Goal: Complete application form

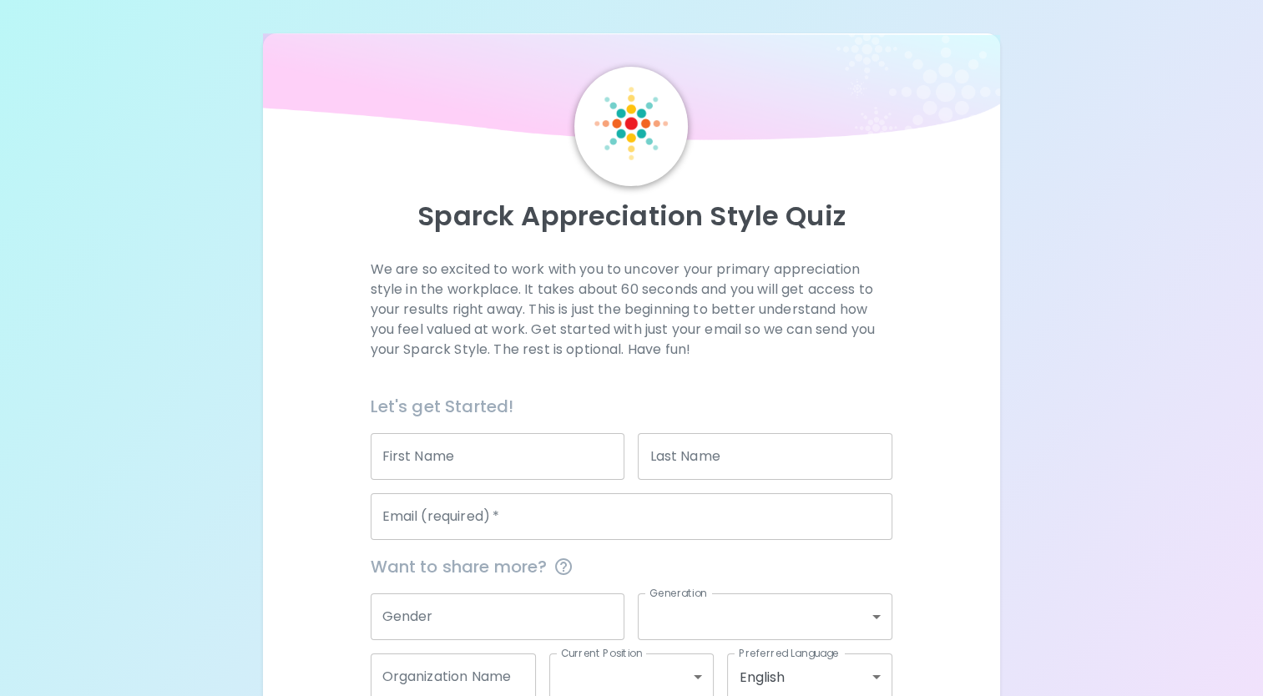
click at [542, 436] on input "First Name" at bounding box center [498, 456] width 255 height 47
type input "Makayla"
type input "Peacock"
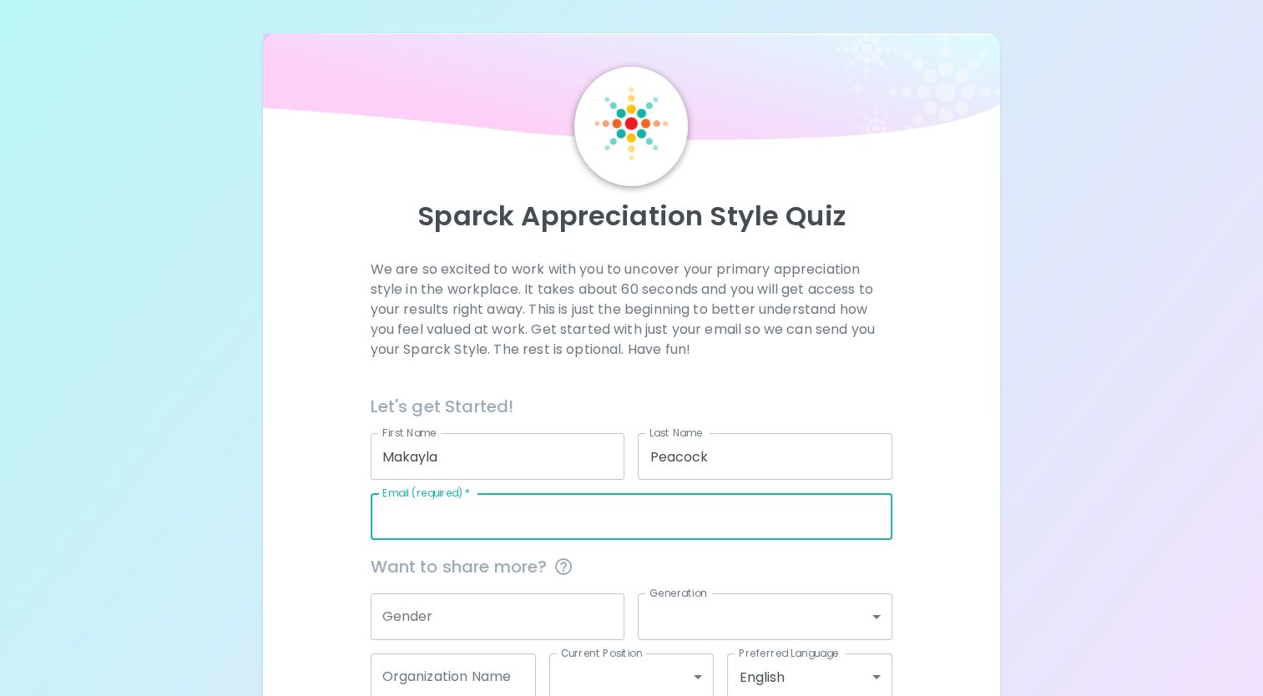
click at [497, 516] on input "Email (required)   *" at bounding box center [632, 516] width 523 height 47
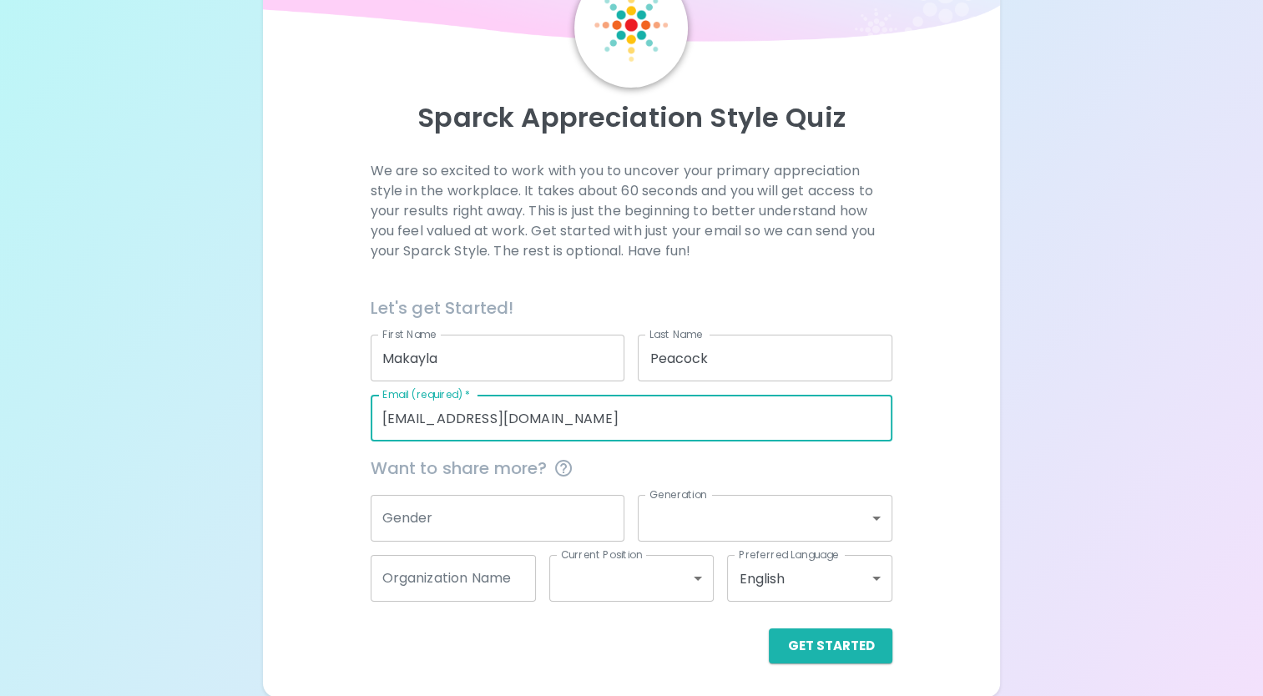
type input "[EMAIL_ADDRESS][DOMAIN_NAME]"
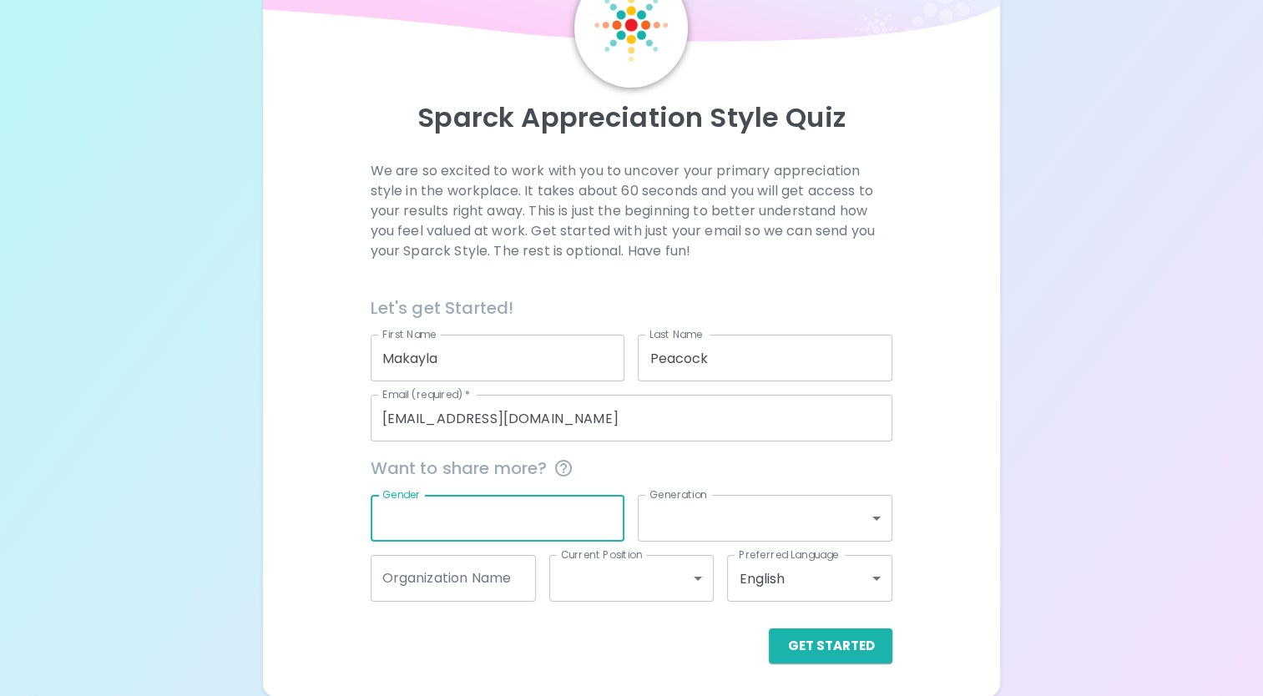
click at [554, 519] on input "Gender" at bounding box center [498, 518] width 255 height 47
type input "[DEMOGRAPHIC_DATA]"
click at [854, 526] on body "Sparck Appreciation Style Quiz We are so excited to work with you to uncover yo…" at bounding box center [631, 299] width 1263 height 795
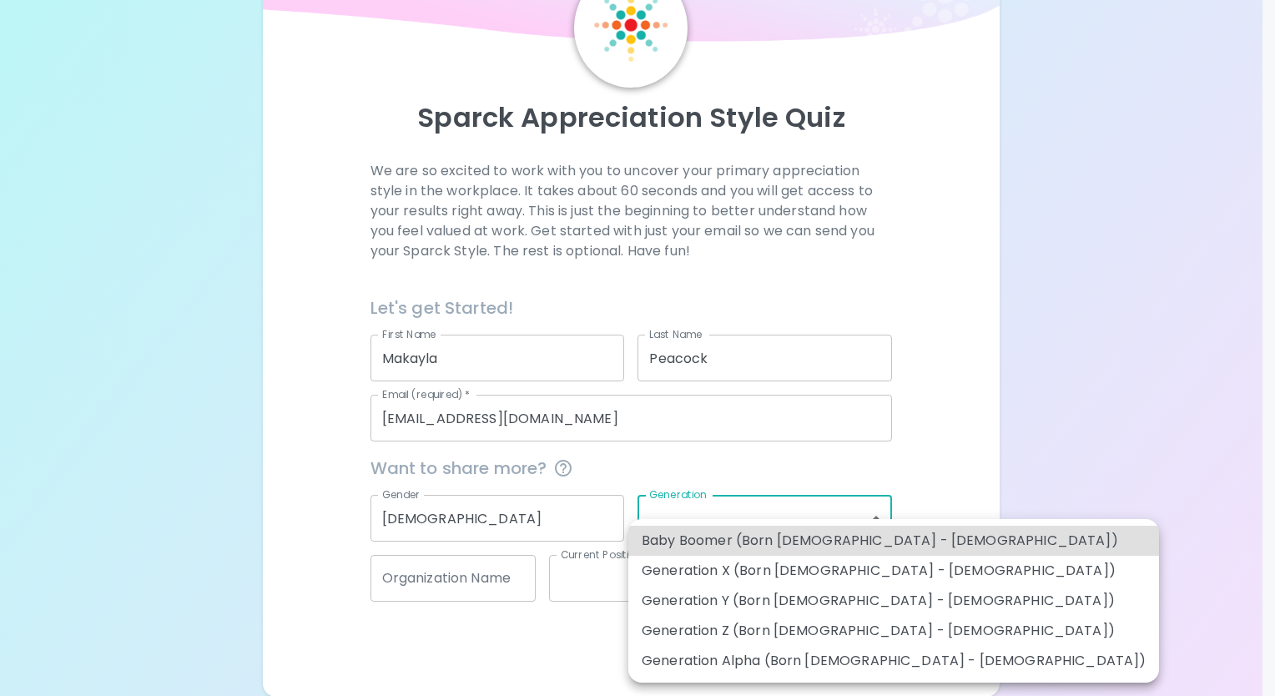
click at [860, 593] on li "Generation Y (Born [DEMOGRAPHIC_DATA] - [DEMOGRAPHIC_DATA])" at bounding box center [894, 601] width 531 height 30
type input "generation_y"
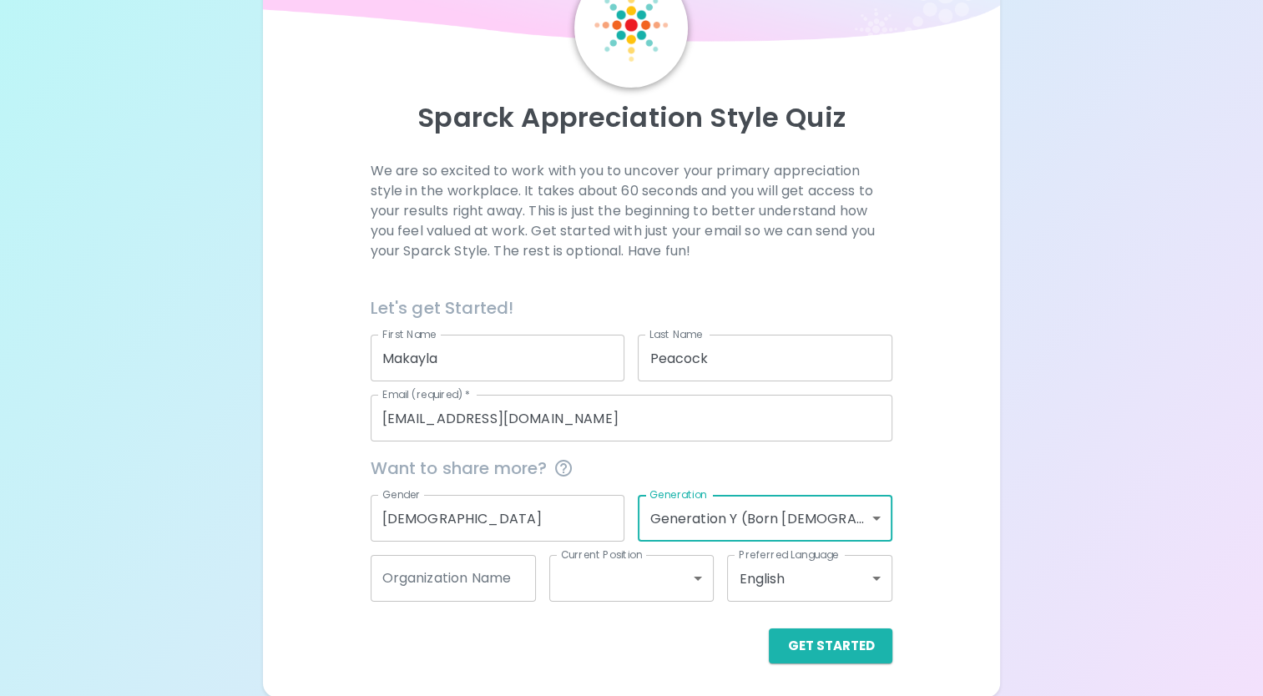
click at [455, 586] on input "Organization Name" at bounding box center [453, 578] width 165 height 47
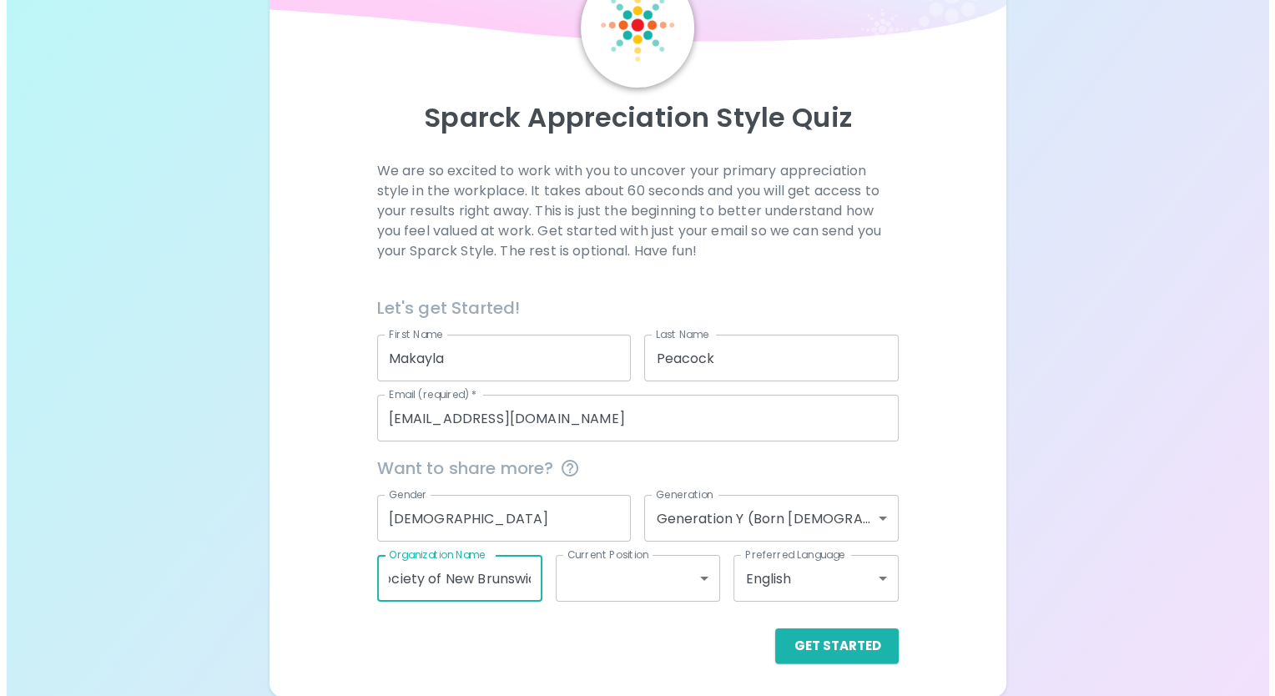
scroll to position [0, 98]
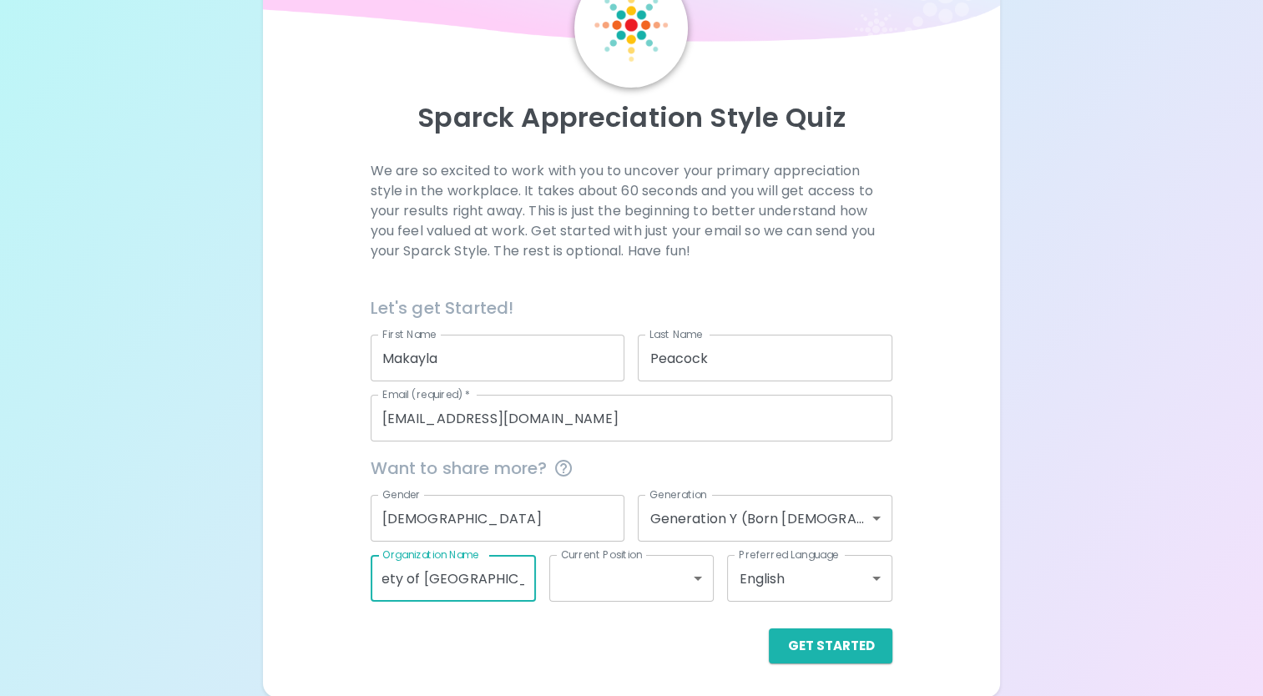
type input "Alzheimer Society of [GEOGRAPHIC_DATA]"
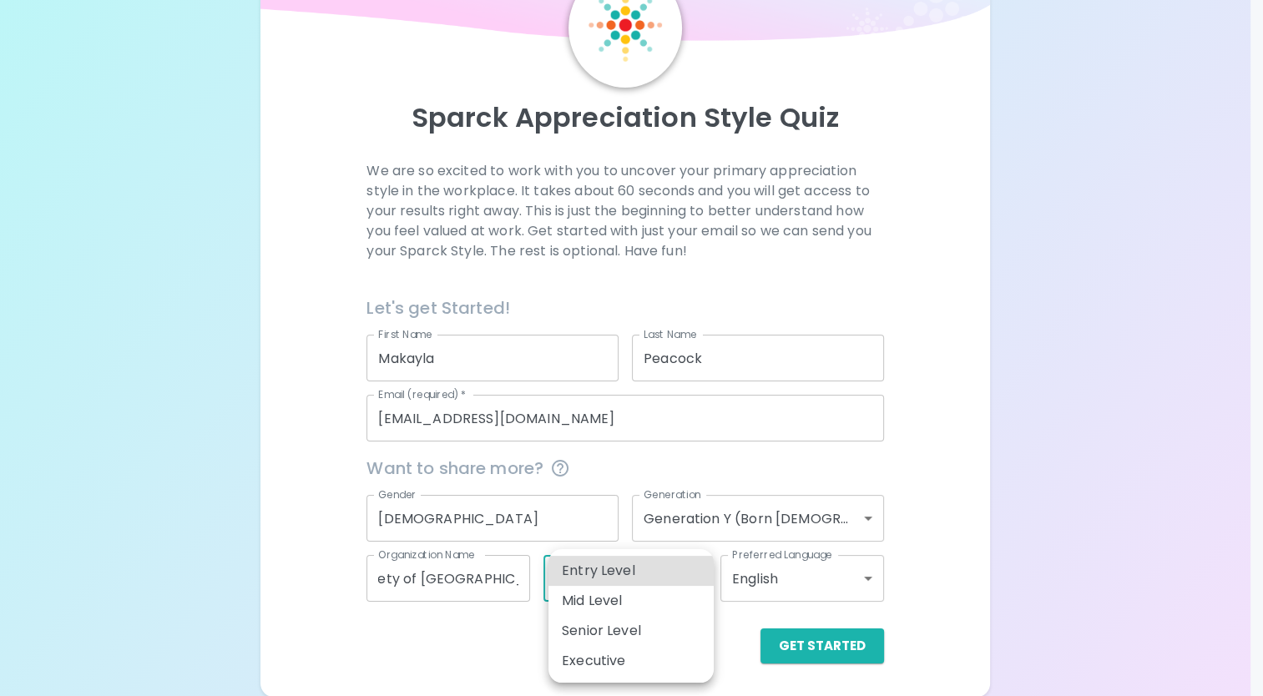
click at [653, 583] on body "Sparck Appreciation Style Quiz We are so excited to work with you to uncover yo…" at bounding box center [631, 299] width 1263 height 795
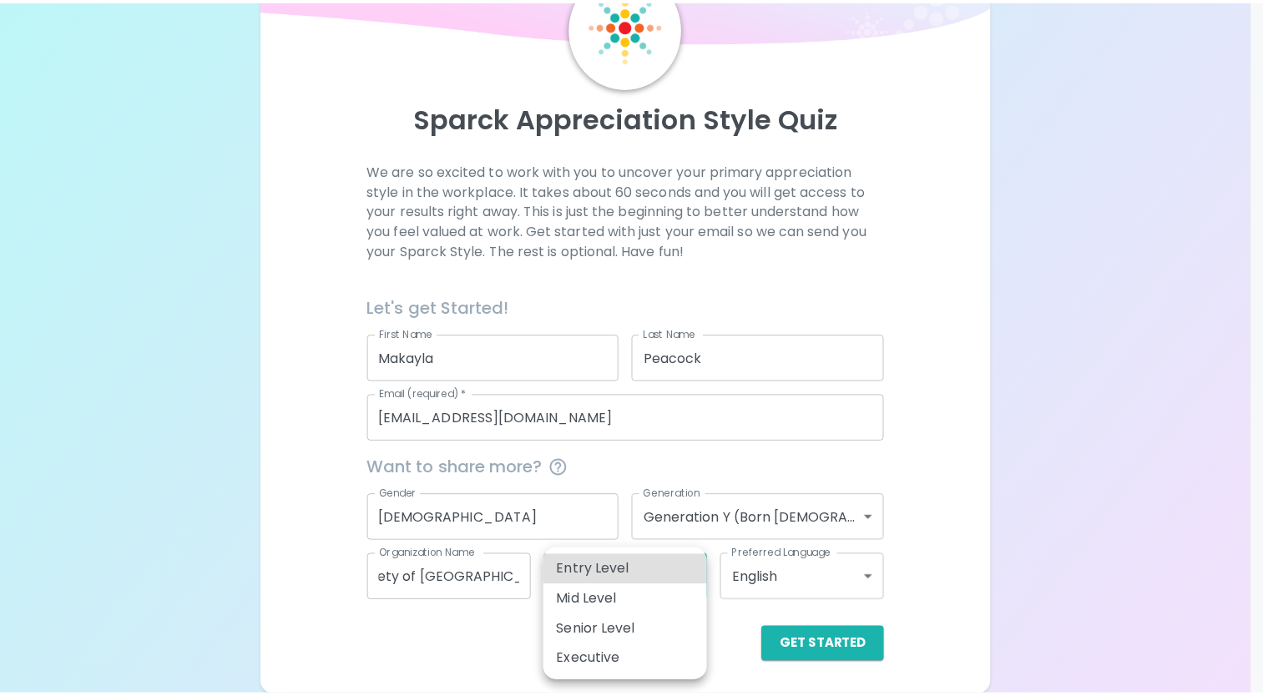
scroll to position [0, 0]
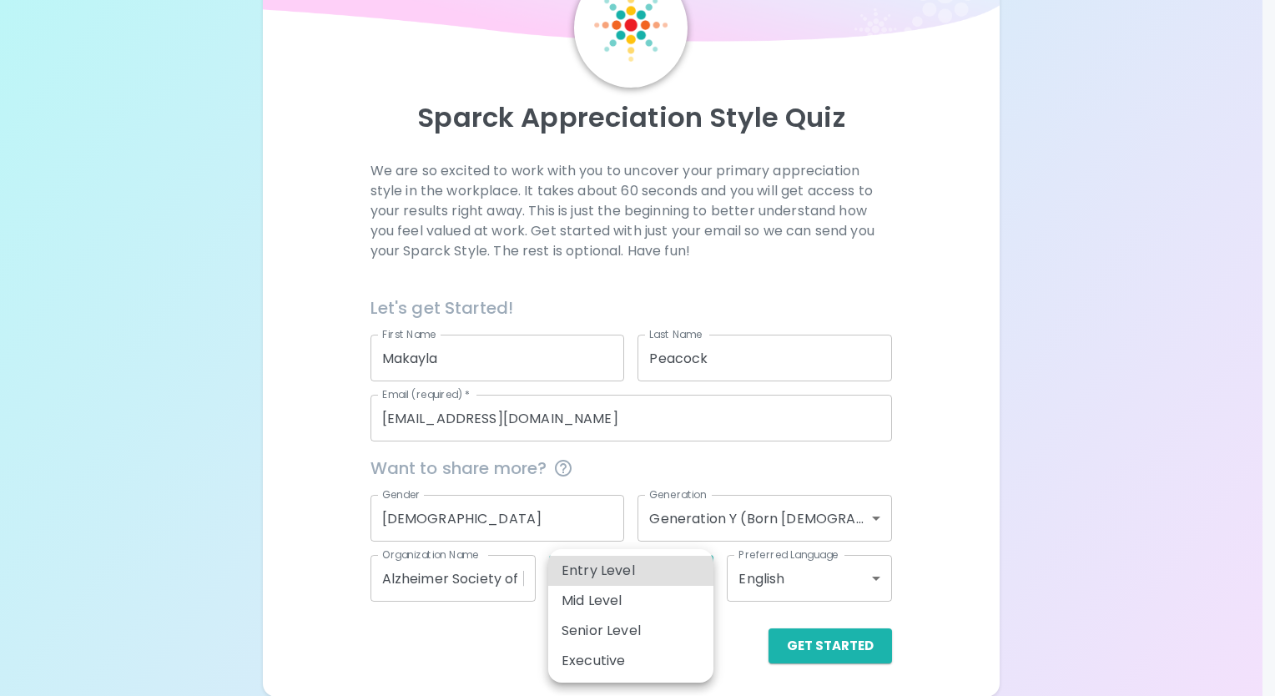
click at [623, 579] on li "Entry Level" at bounding box center [630, 571] width 165 height 30
type input "entry_level"
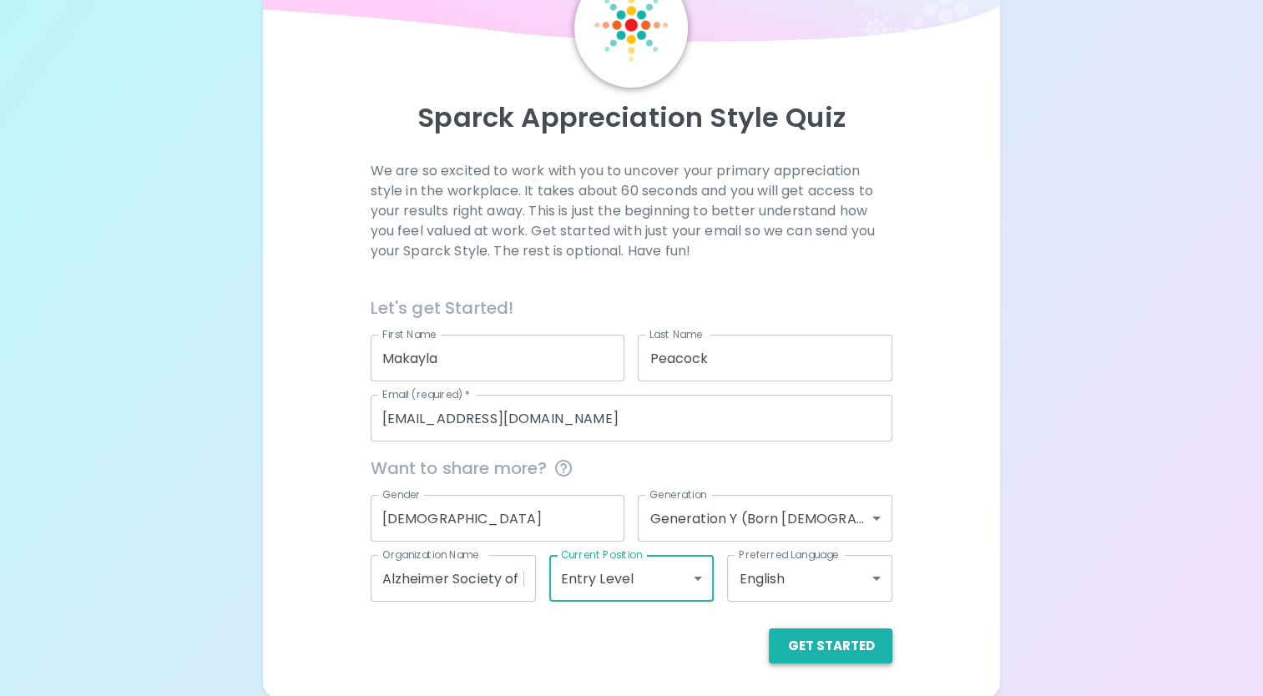
click at [831, 638] on button "Get Started" at bounding box center [831, 646] width 124 height 35
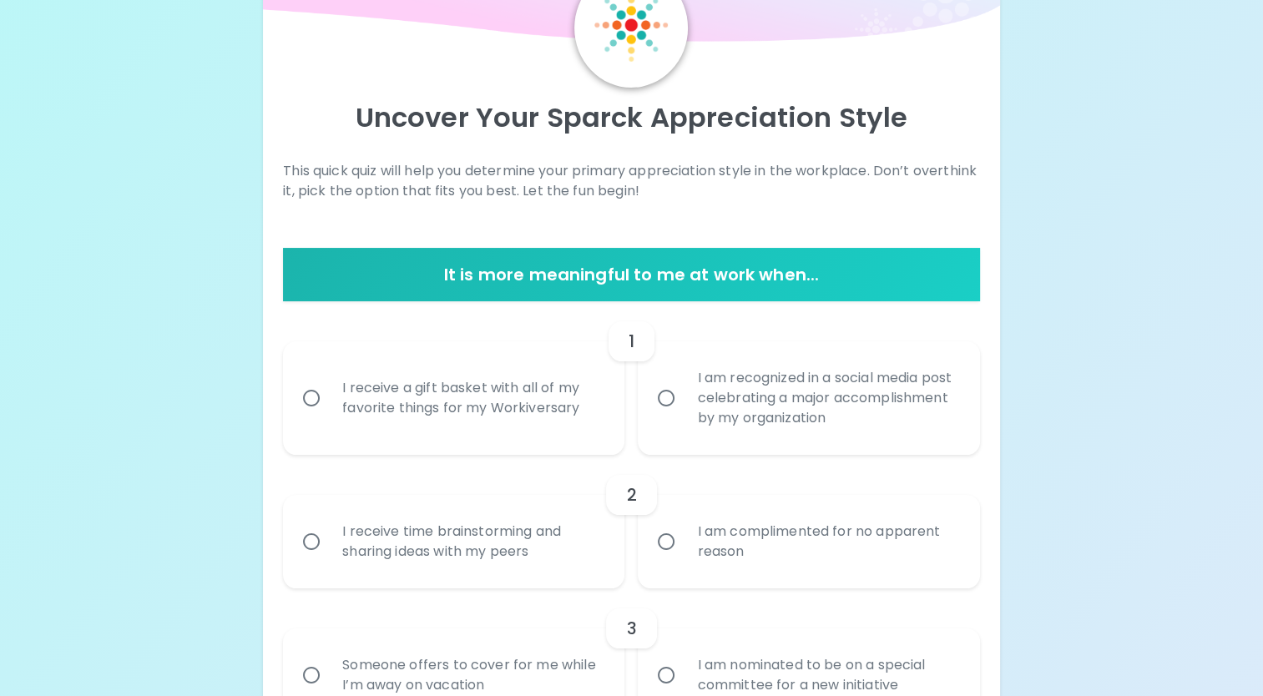
click at [778, 386] on div "I am recognized in a social media post celebrating a major accomplishment by my…" at bounding box center [827, 398] width 286 height 100
click at [684, 386] on input "I am recognized in a social media post celebrating a major accomplishment by my…" at bounding box center [666, 398] width 35 height 35
radio input "true"
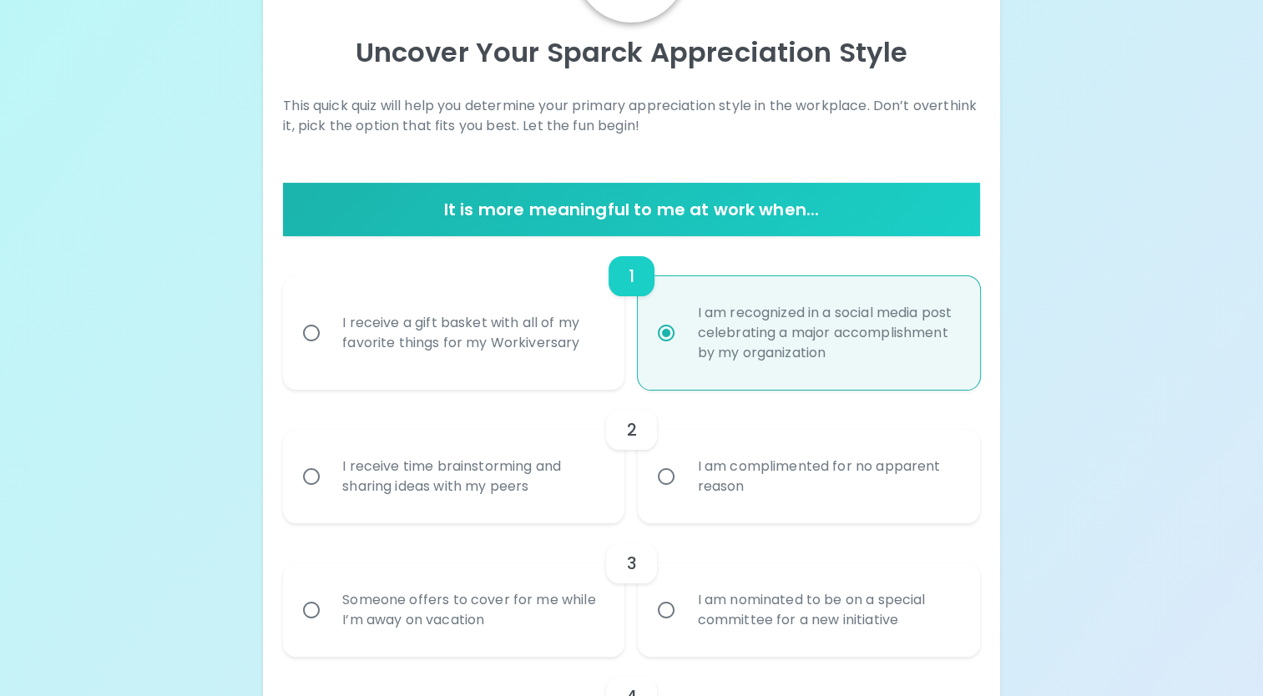
scroll to position [232, 0]
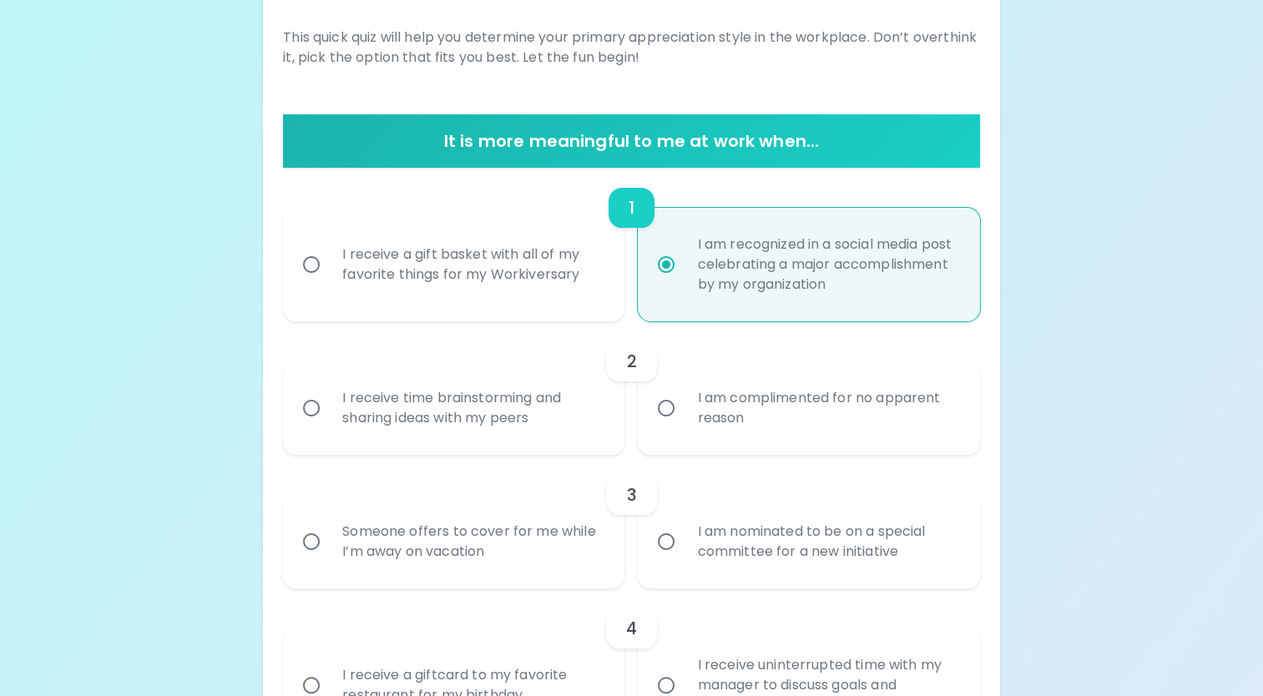
click at [514, 393] on div "I receive time brainstorming and sharing ideas with my peers" at bounding box center [472, 408] width 286 height 80
click at [329, 393] on input "I receive time brainstorming and sharing ideas with my peers" at bounding box center [311, 408] width 35 height 35
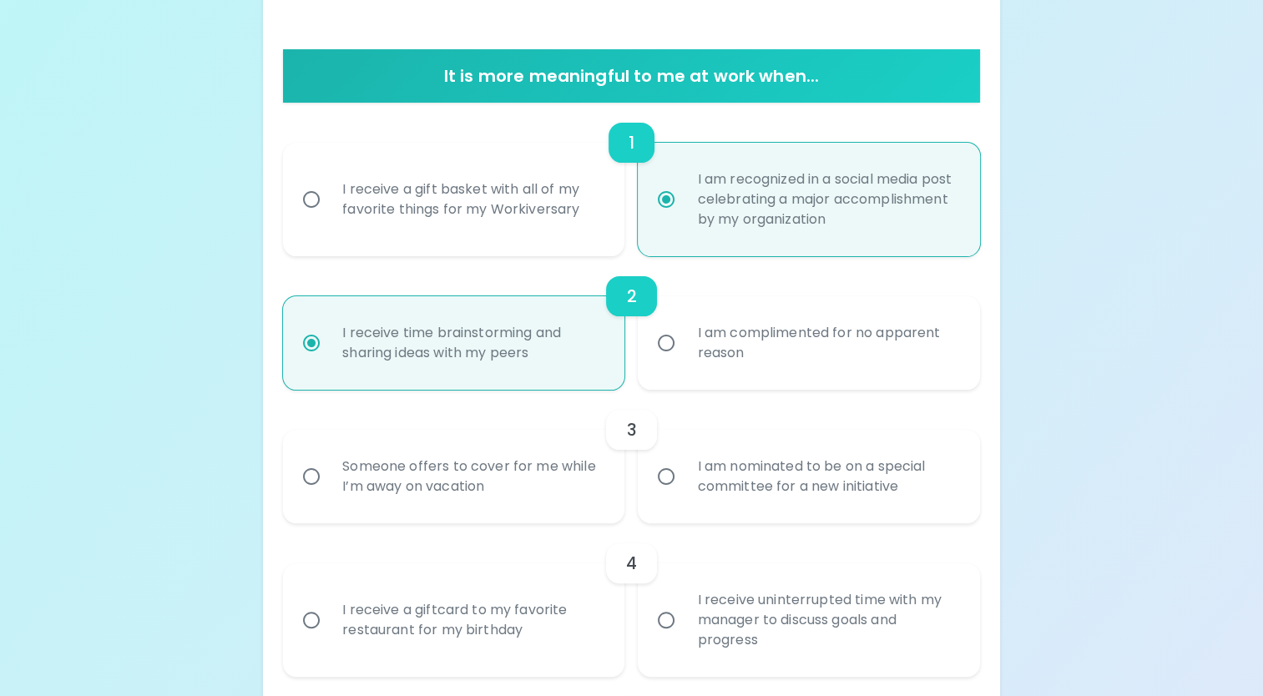
scroll to position [366, 0]
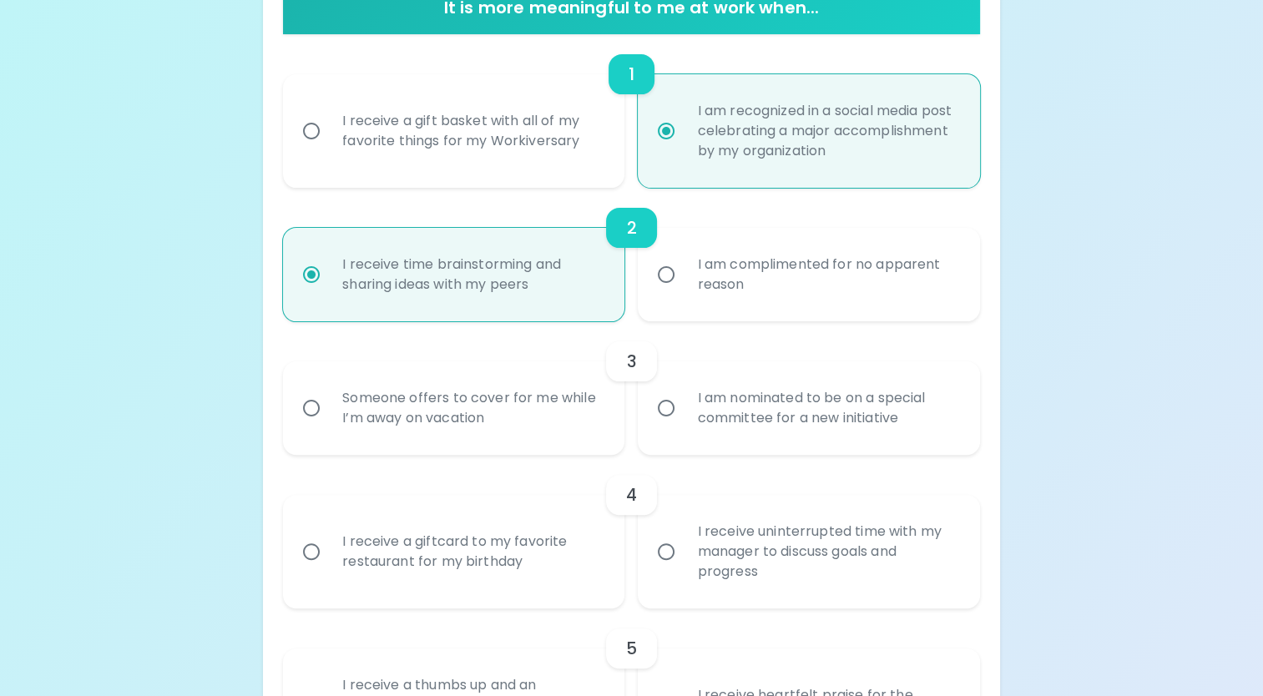
radio input "true"
click at [746, 418] on div "I am nominated to be on a special committee for a new initiative" at bounding box center [827, 408] width 286 height 80
click at [684, 418] on input "I am nominated to be on a special committee for a new initiative" at bounding box center [666, 408] width 35 height 35
radio input "false"
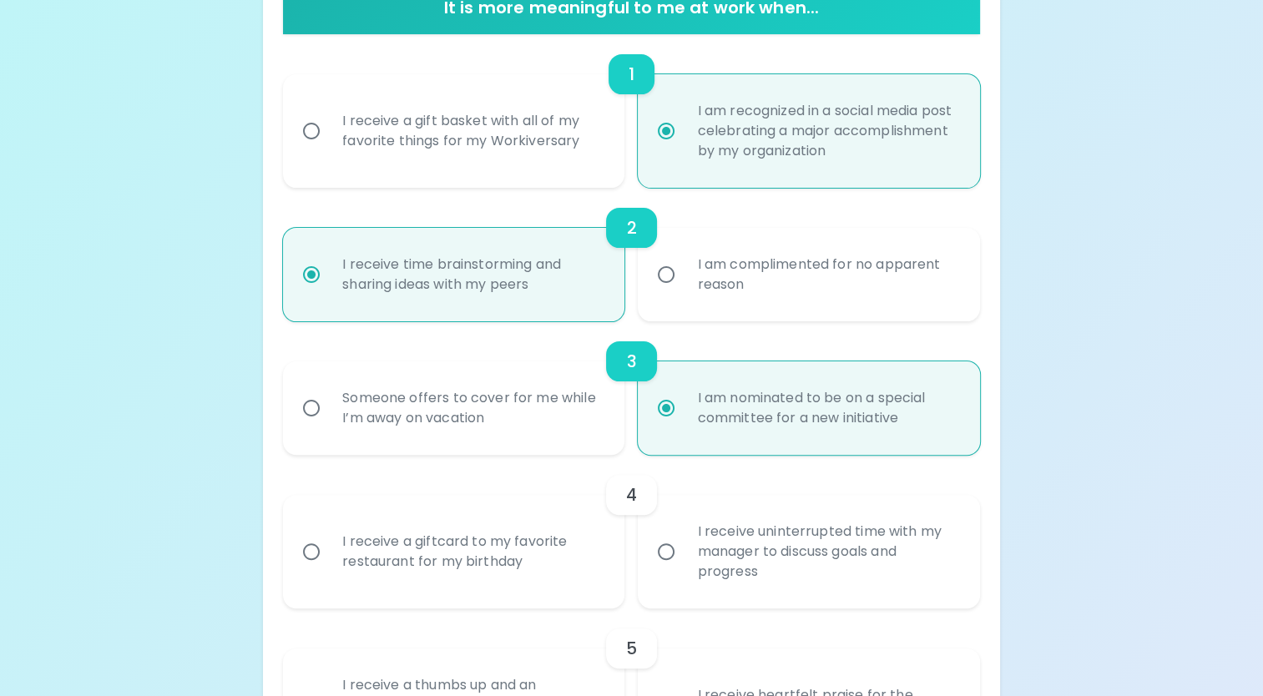
scroll to position [499, 0]
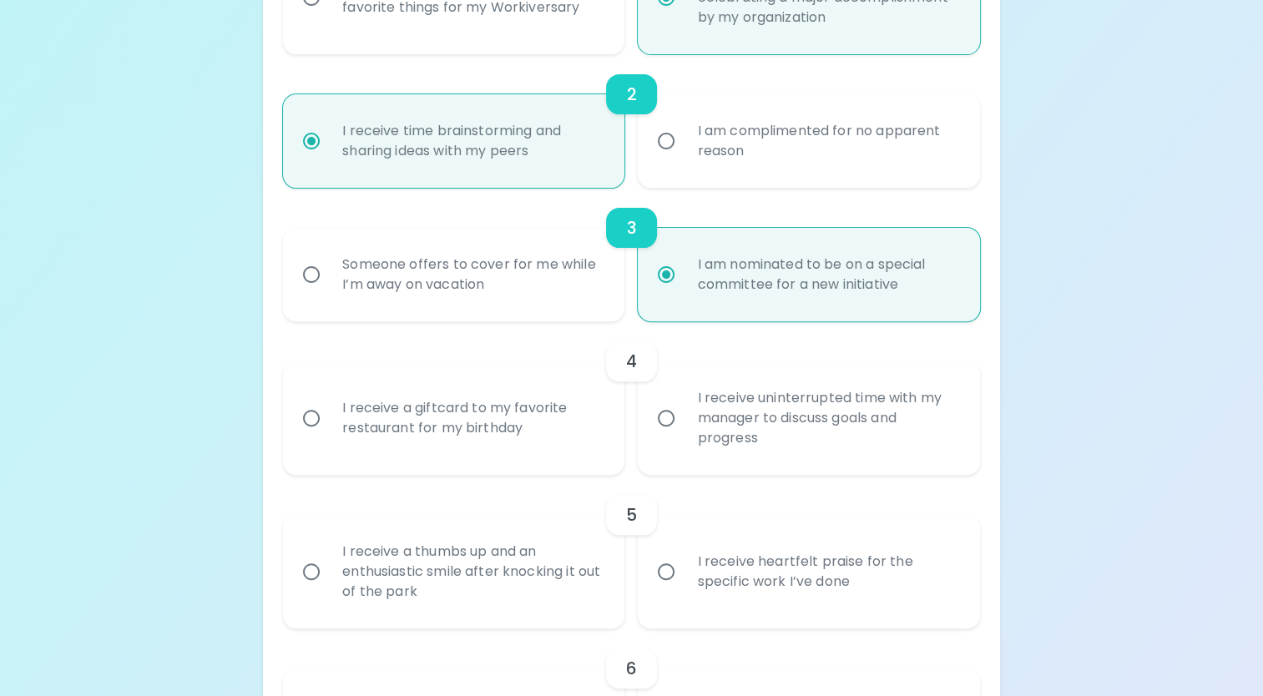
radio input "true"
click at [510, 434] on div "I receive a giftcard to my favorite restaurant for my birthday" at bounding box center [472, 418] width 286 height 80
click at [329, 434] on input "I receive a giftcard to my favorite restaurant for my birthday" at bounding box center [311, 418] width 35 height 35
radio input "false"
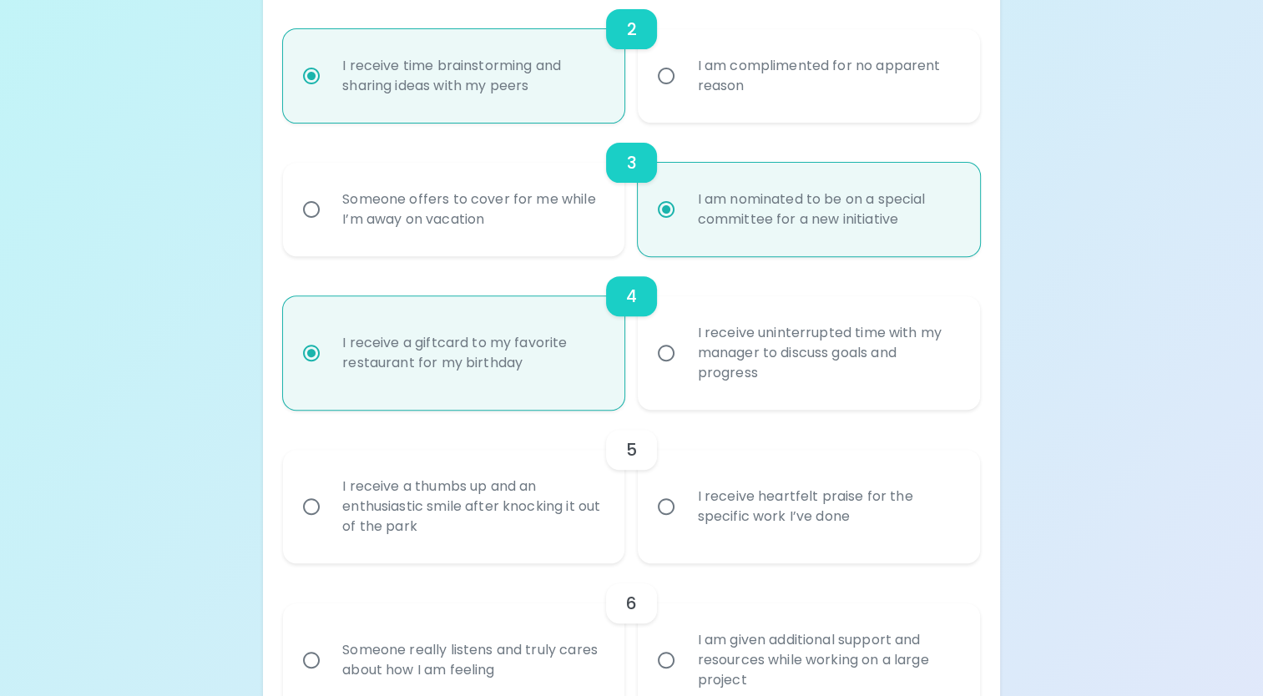
scroll to position [633, 0]
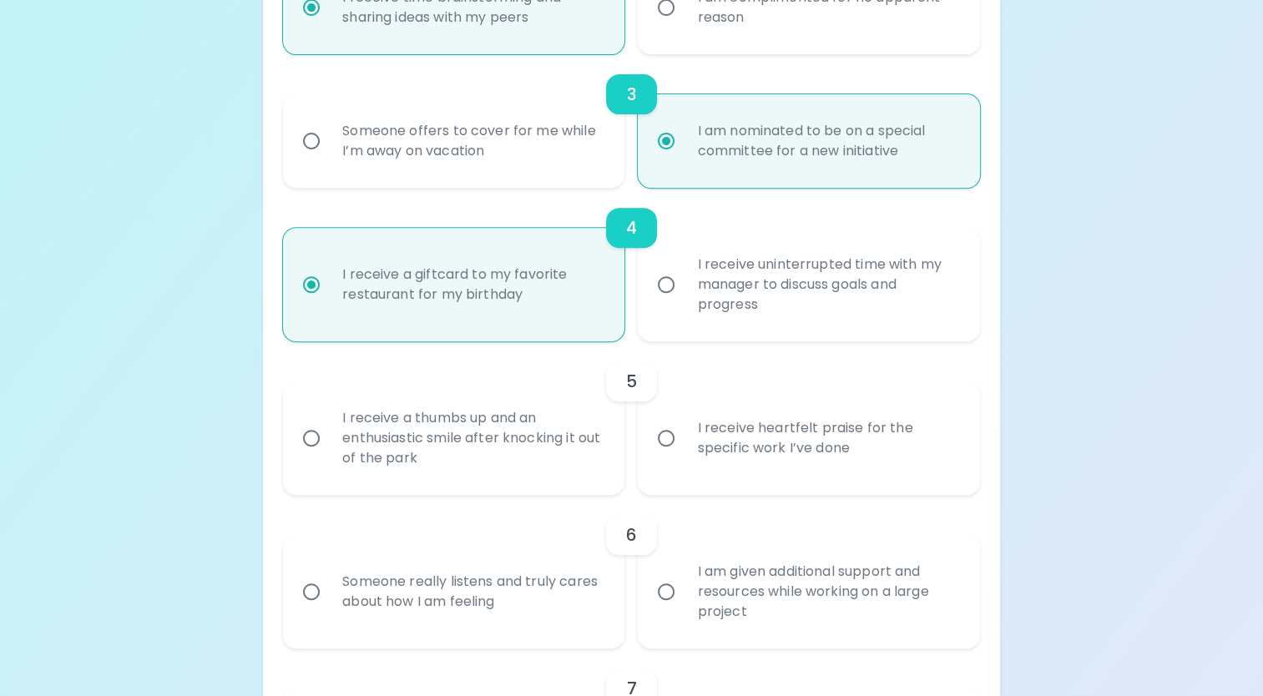
radio input "true"
click at [778, 432] on div "I receive heartfelt praise for the specific work I’ve done" at bounding box center [827, 438] width 286 height 80
click at [684, 432] on input "I receive heartfelt praise for the specific work I’ve done" at bounding box center [666, 438] width 35 height 35
radio input "false"
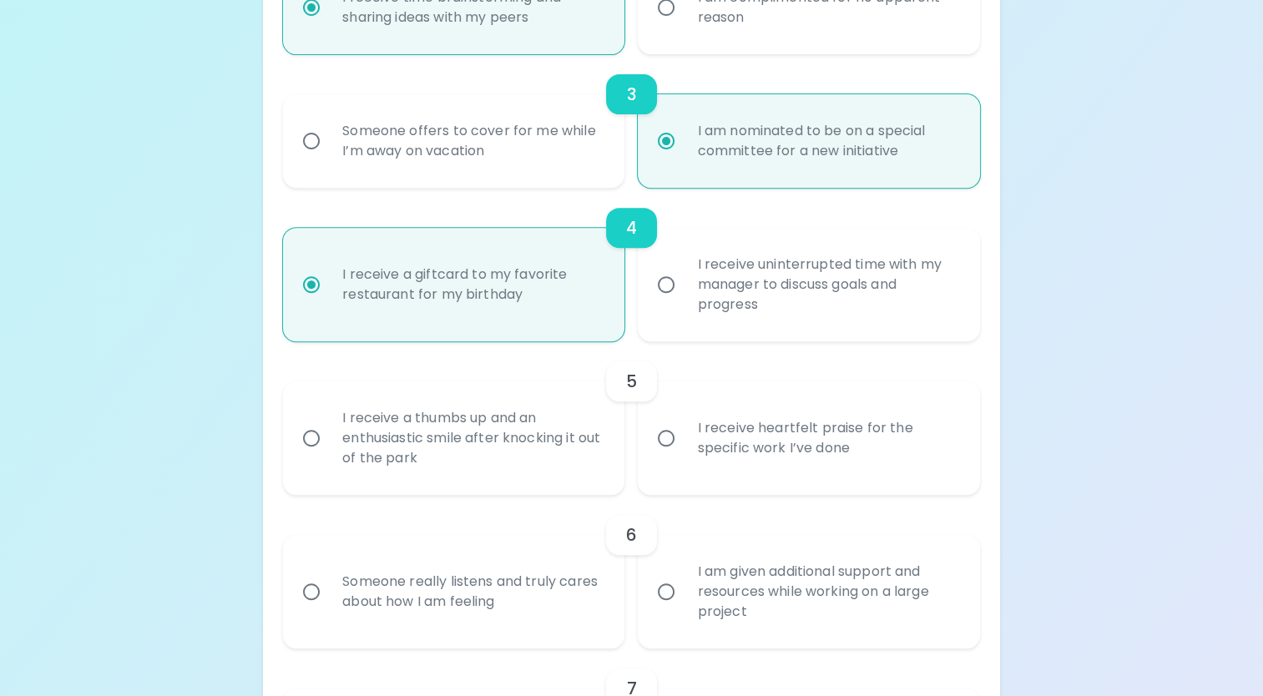
radio input "false"
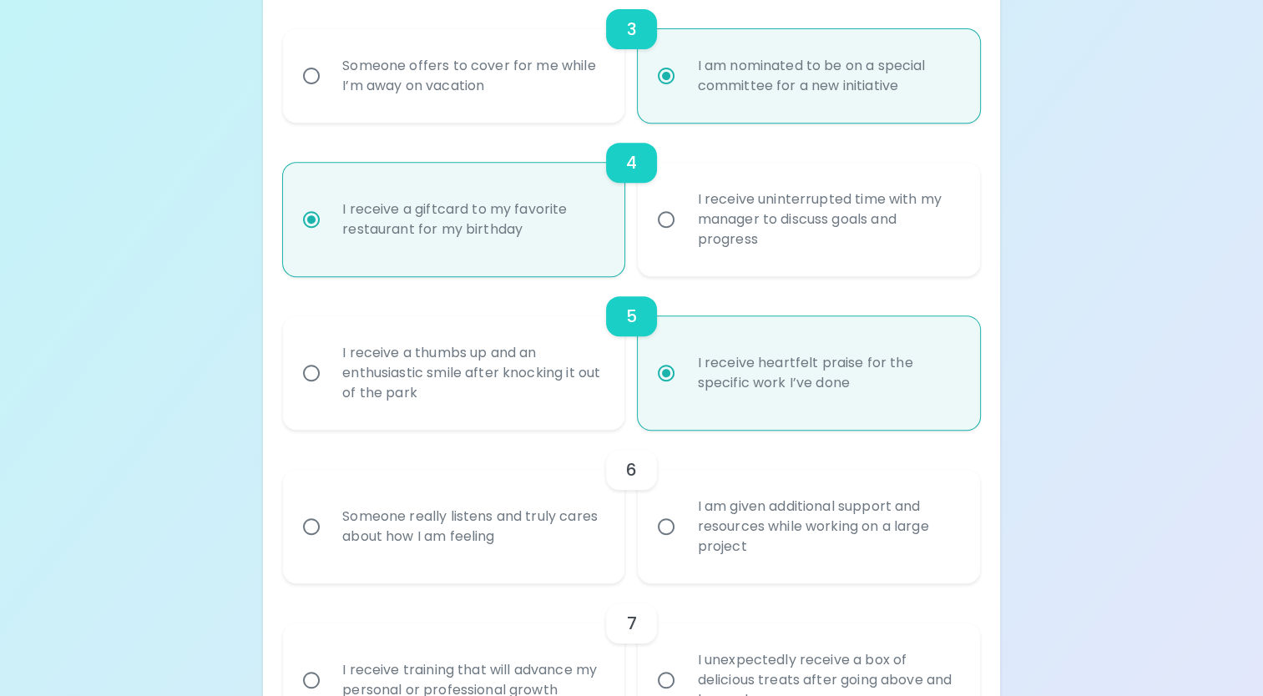
scroll to position [766, 0]
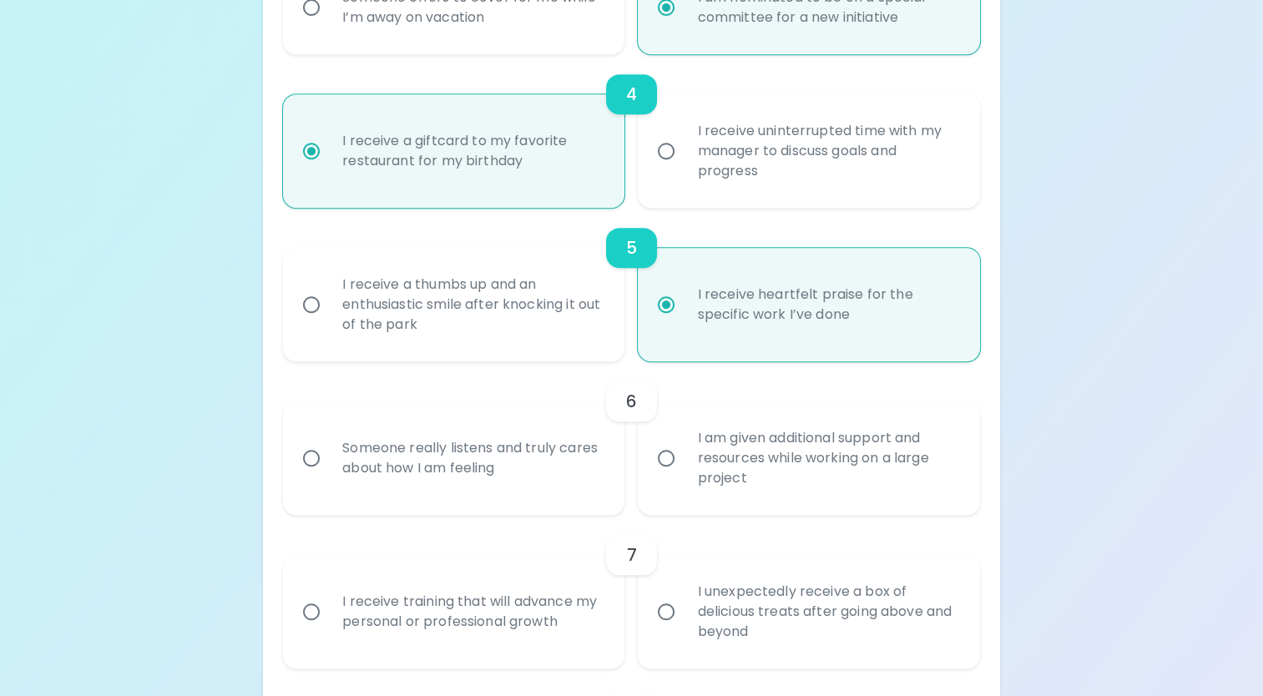
radio input "true"
click at [826, 445] on div "I am given additional support and resources while working on a large project" at bounding box center [827, 458] width 286 height 100
click at [684, 445] on input "I am given additional support and resources while working on a large project" at bounding box center [666, 458] width 35 height 35
radio input "false"
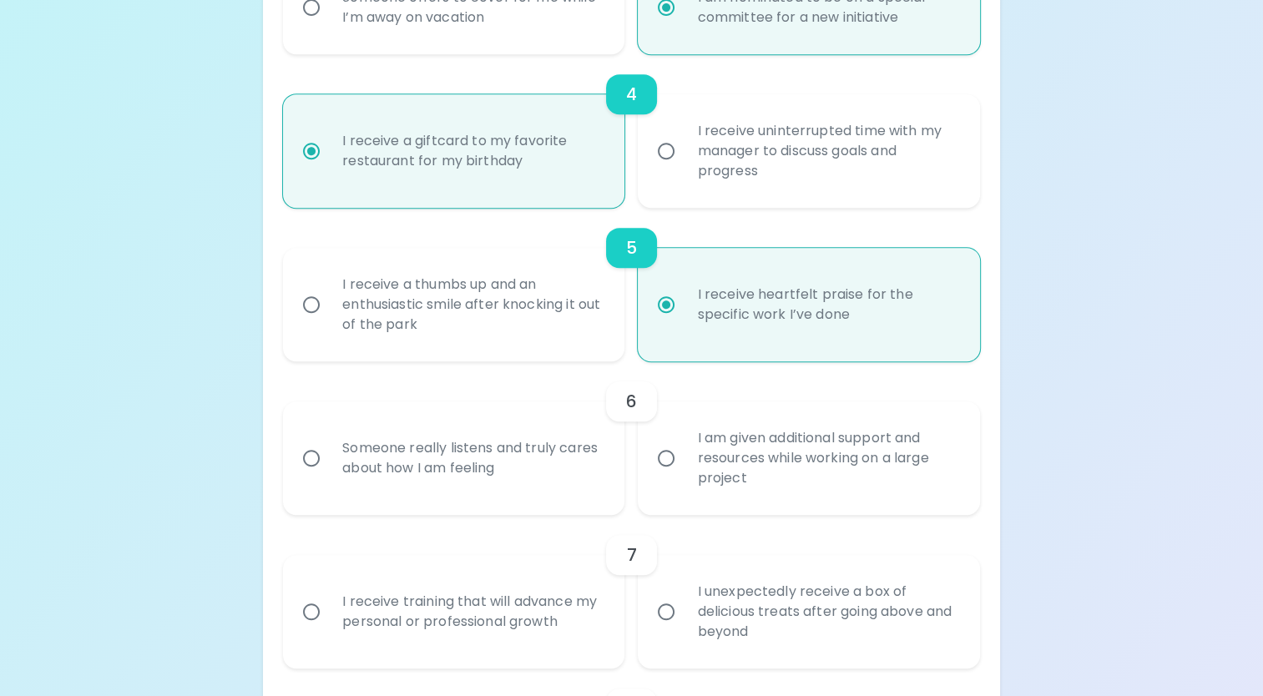
radio input "false"
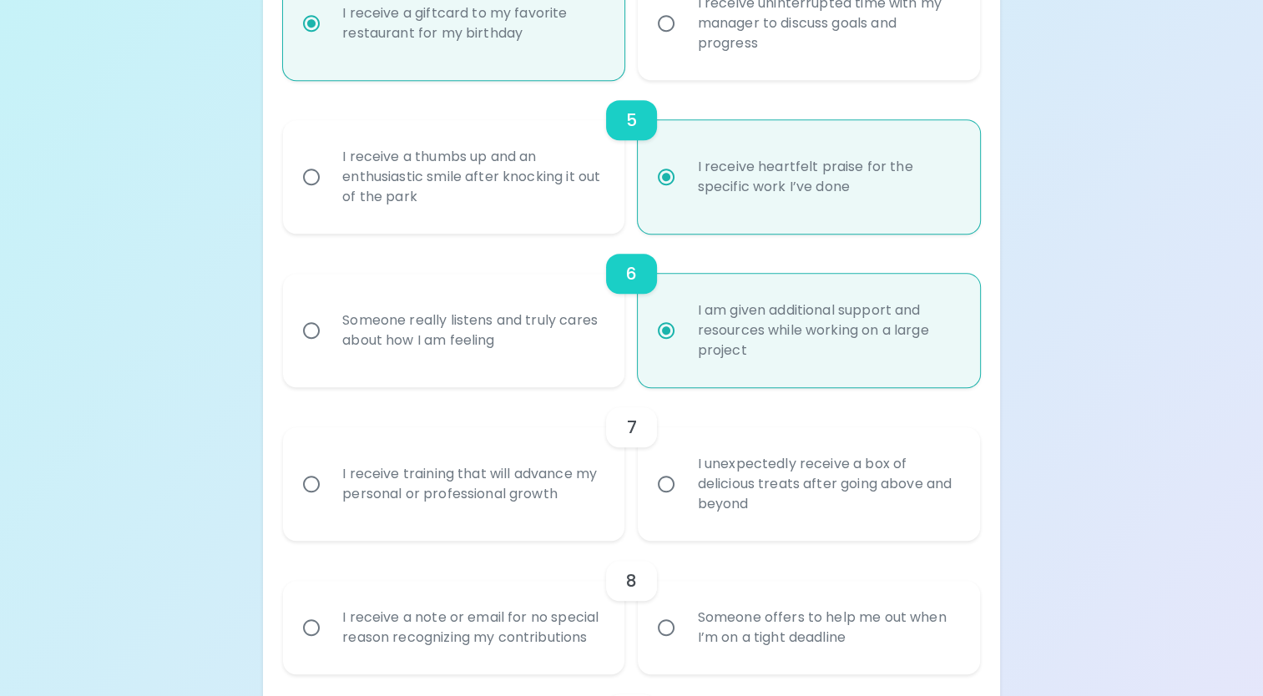
scroll to position [900, 0]
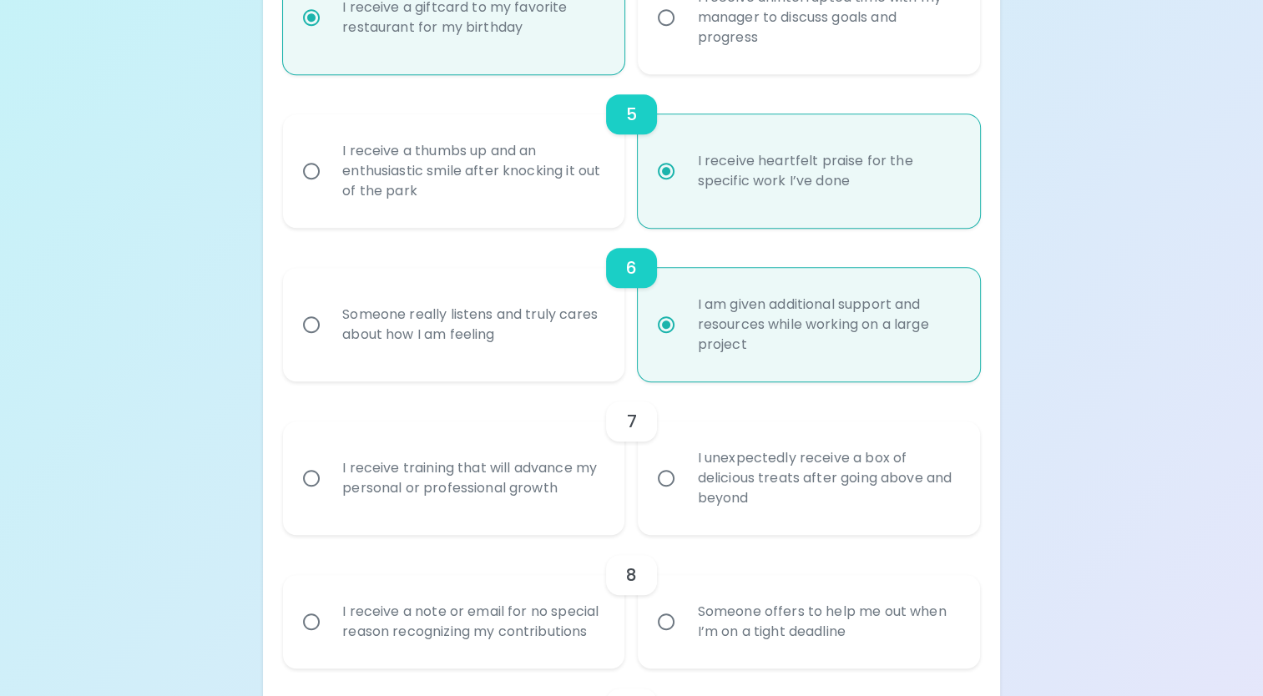
radio input "true"
click at [491, 469] on div "I receive training that will advance my personal or professional growth" at bounding box center [472, 478] width 286 height 80
click at [329, 469] on input "I receive training that will advance my personal or professional growth" at bounding box center [311, 478] width 35 height 35
radio input "false"
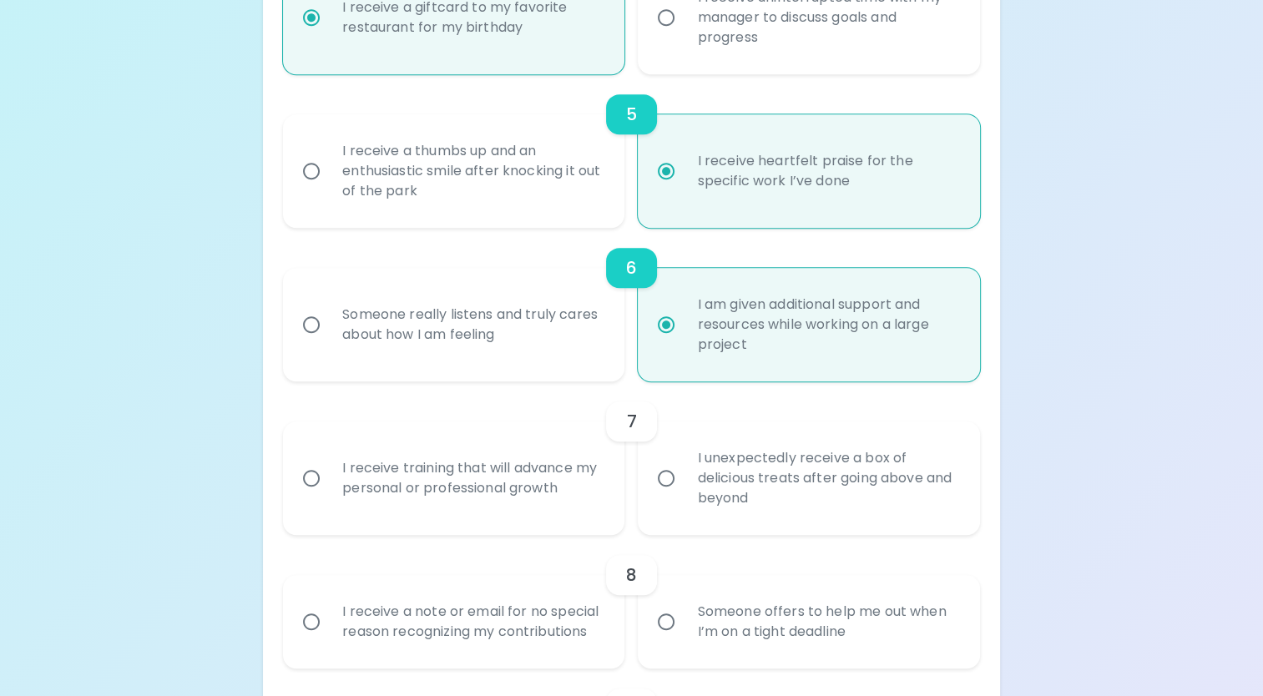
radio input "false"
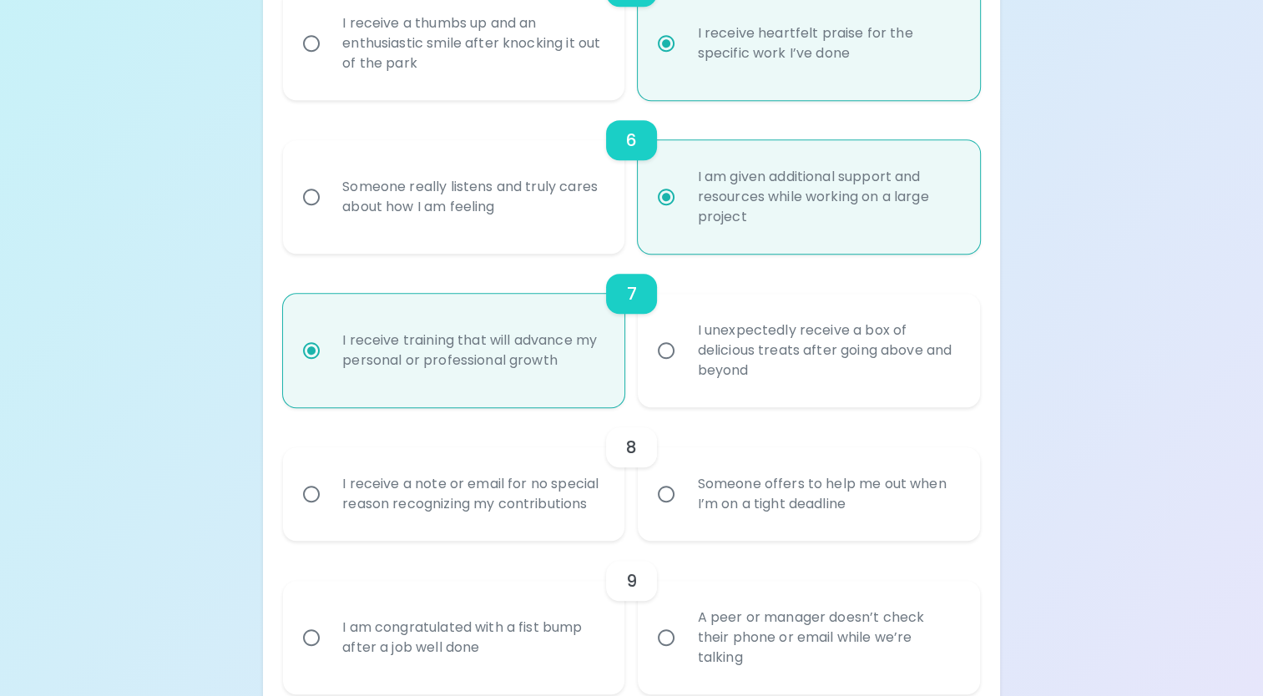
scroll to position [1033, 0]
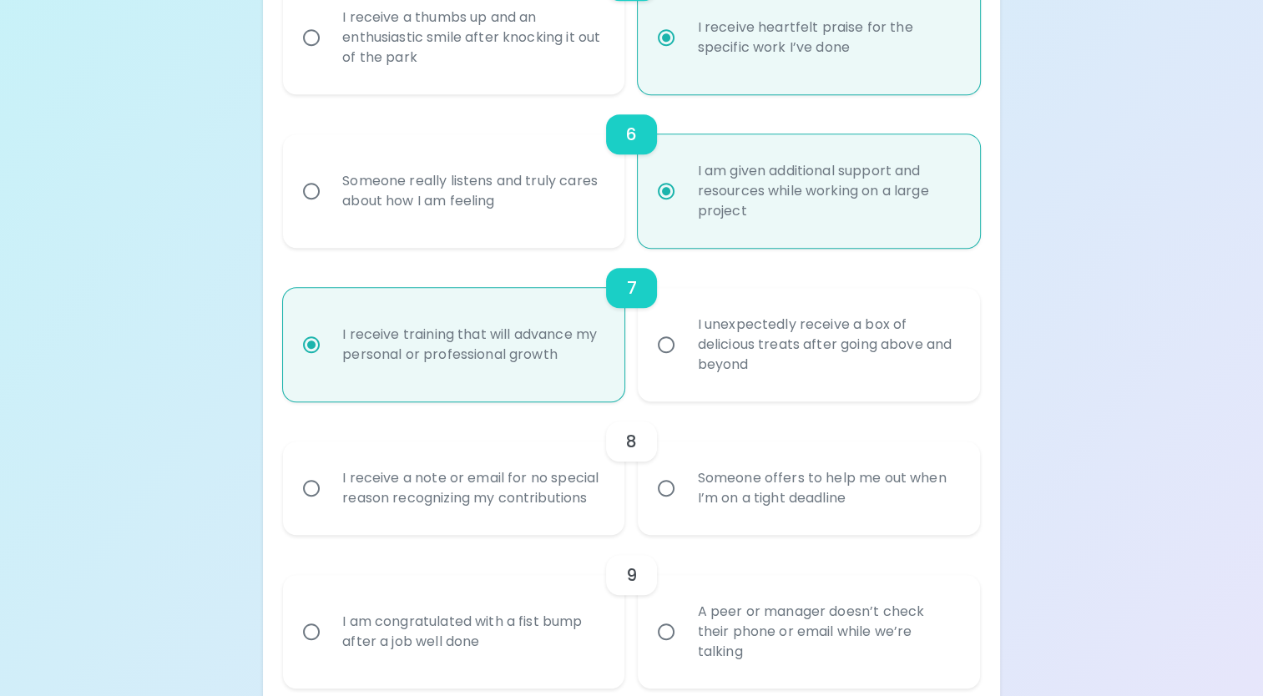
radio input "true"
click at [816, 465] on div "Someone offers to help me out when I’m on a tight deadline" at bounding box center [827, 488] width 286 height 80
click at [684, 471] on input "Someone offers to help me out when I’m on a tight deadline" at bounding box center [666, 488] width 35 height 35
radio input "false"
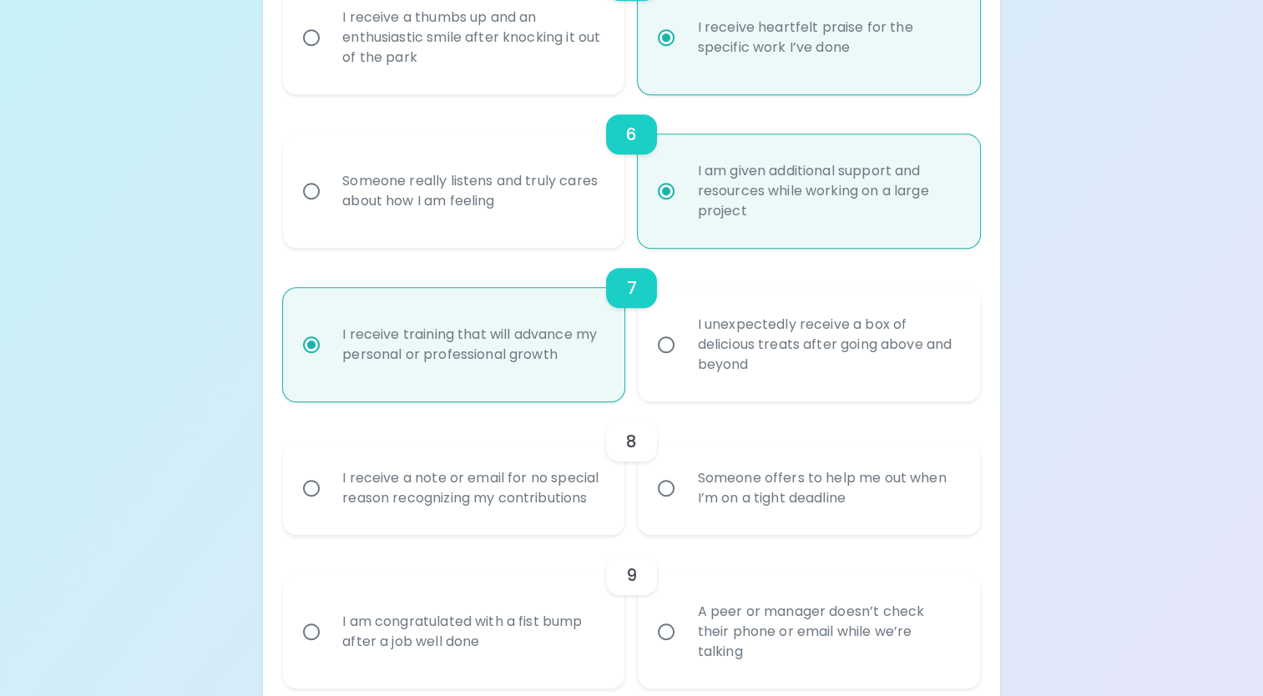
radio input "false"
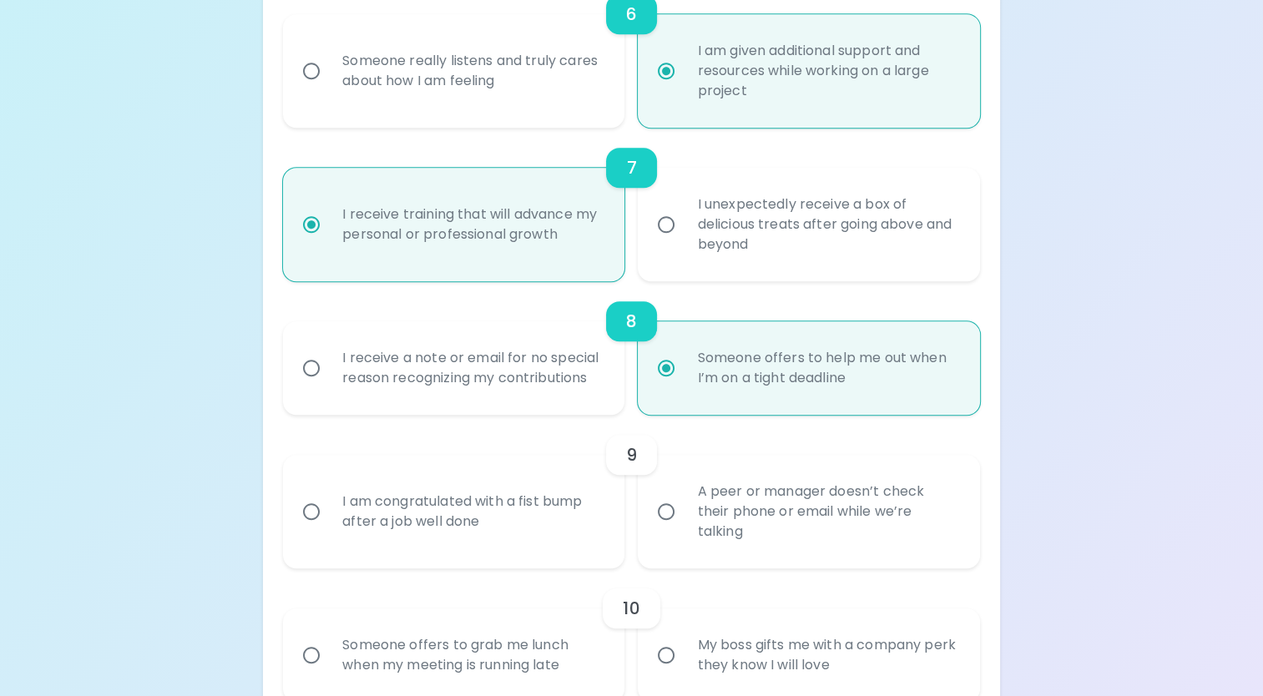
scroll to position [1167, 0]
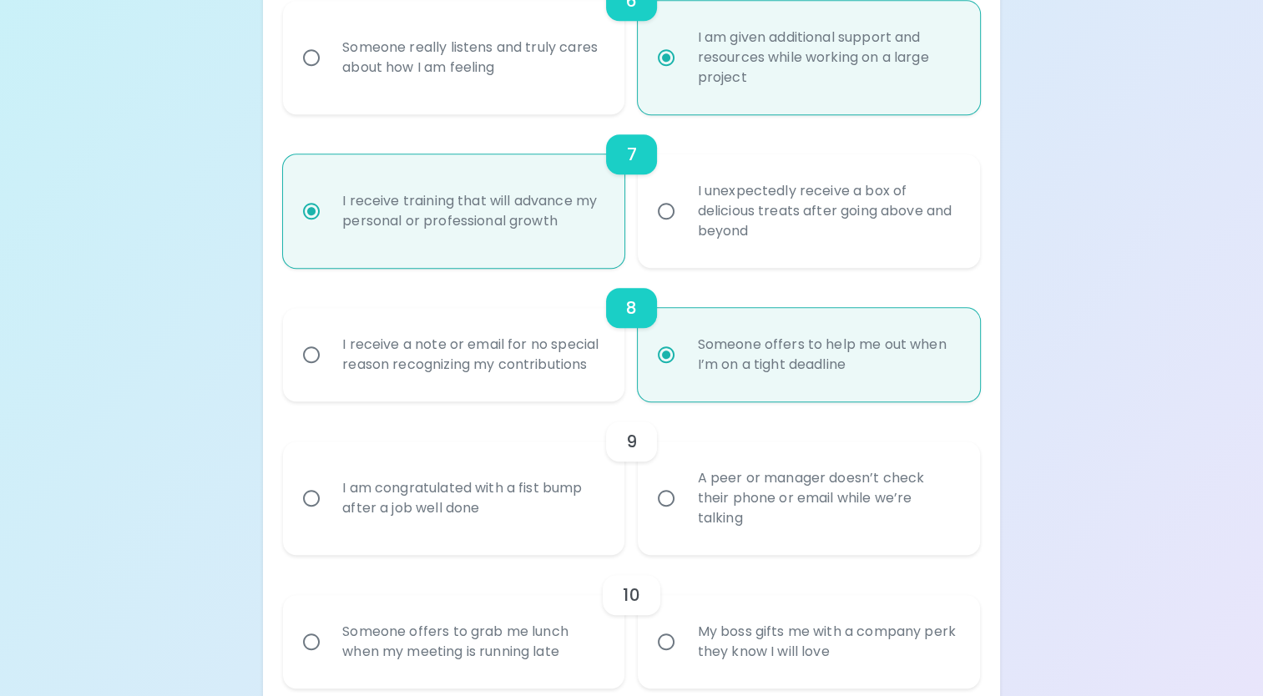
radio input "true"
click at [878, 479] on div "A peer or manager doesn’t check their phone or email while we’re talking" at bounding box center [827, 498] width 286 height 100
click at [684, 481] on input "A peer or manager doesn’t check their phone or email while we’re talking" at bounding box center [666, 498] width 35 height 35
radio input "false"
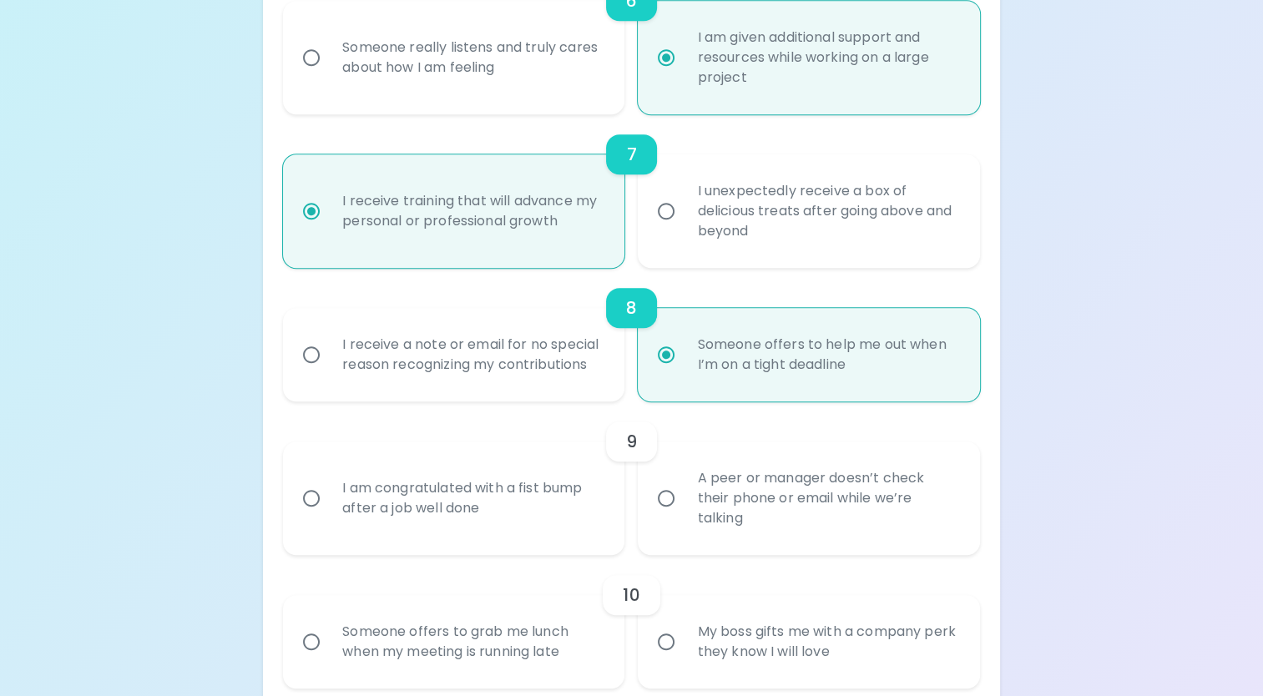
radio input "false"
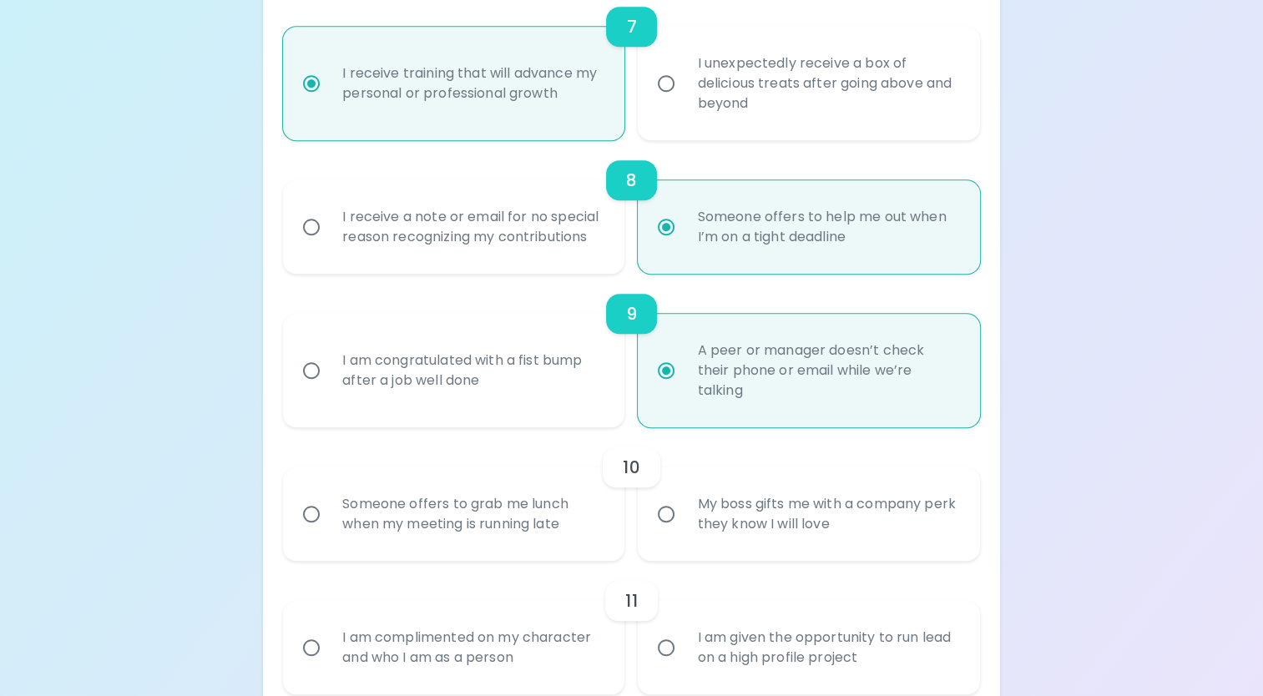
scroll to position [1300, 0]
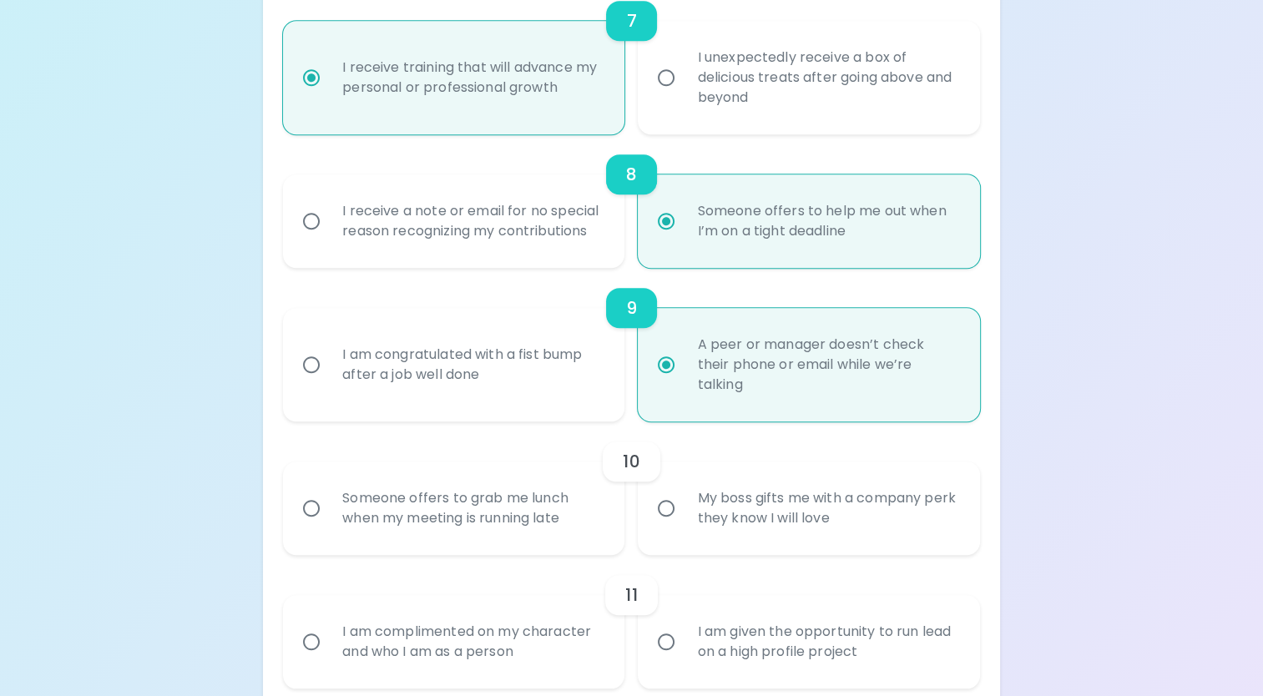
radio input "true"
click at [874, 482] on div "My boss gifts me with a company perk they know I will love" at bounding box center [827, 508] width 286 height 80
click at [684, 491] on input "My boss gifts me with a company perk they know I will love" at bounding box center [666, 508] width 35 height 35
radio input "false"
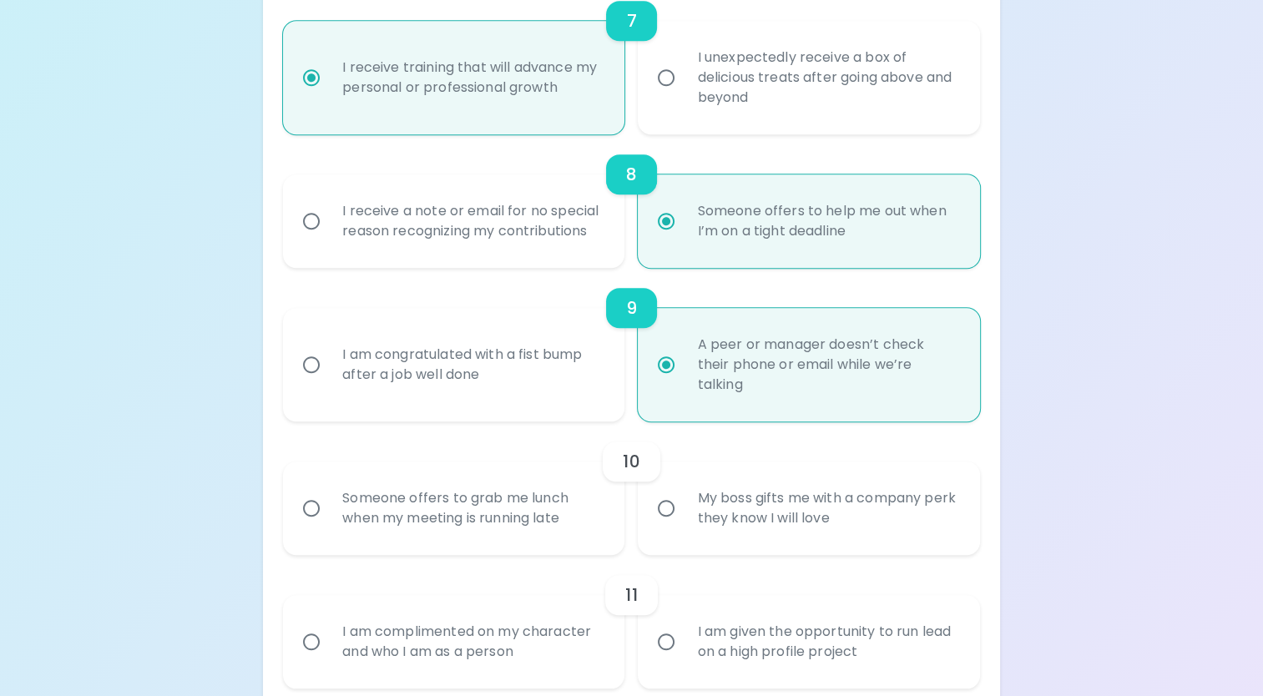
radio input "false"
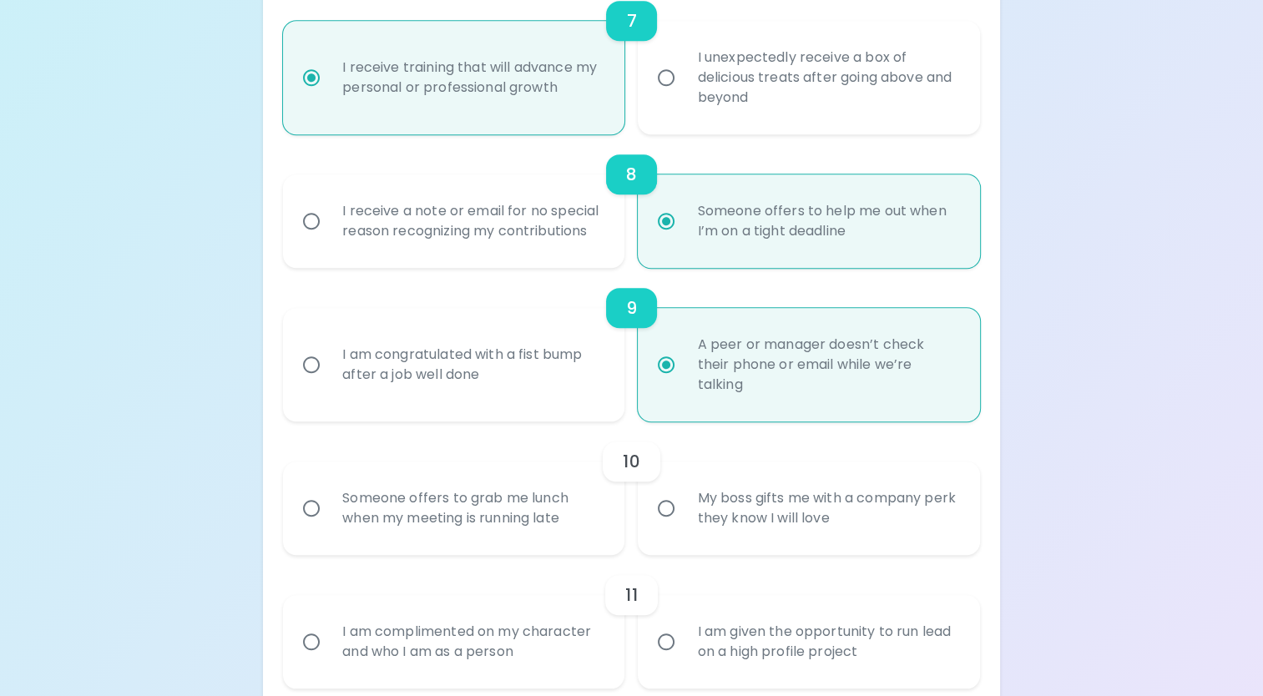
radio input "false"
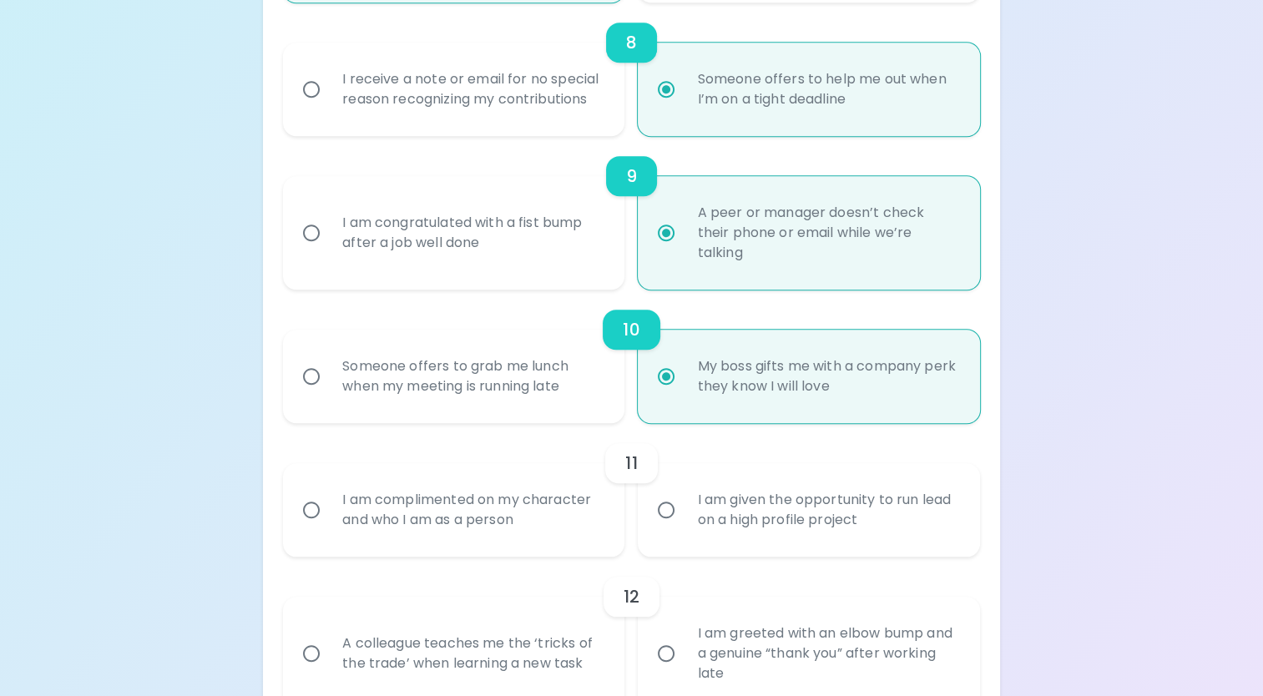
scroll to position [1434, 0]
radio input "true"
click at [471, 492] on div "I am complimented on my character and who I am as a person" at bounding box center [472, 508] width 286 height 80
click at [329, 492] on input "I am complimented on my character and who I am as a person" at bounding box center [311, 508] width 35 height 35
radio input "false"
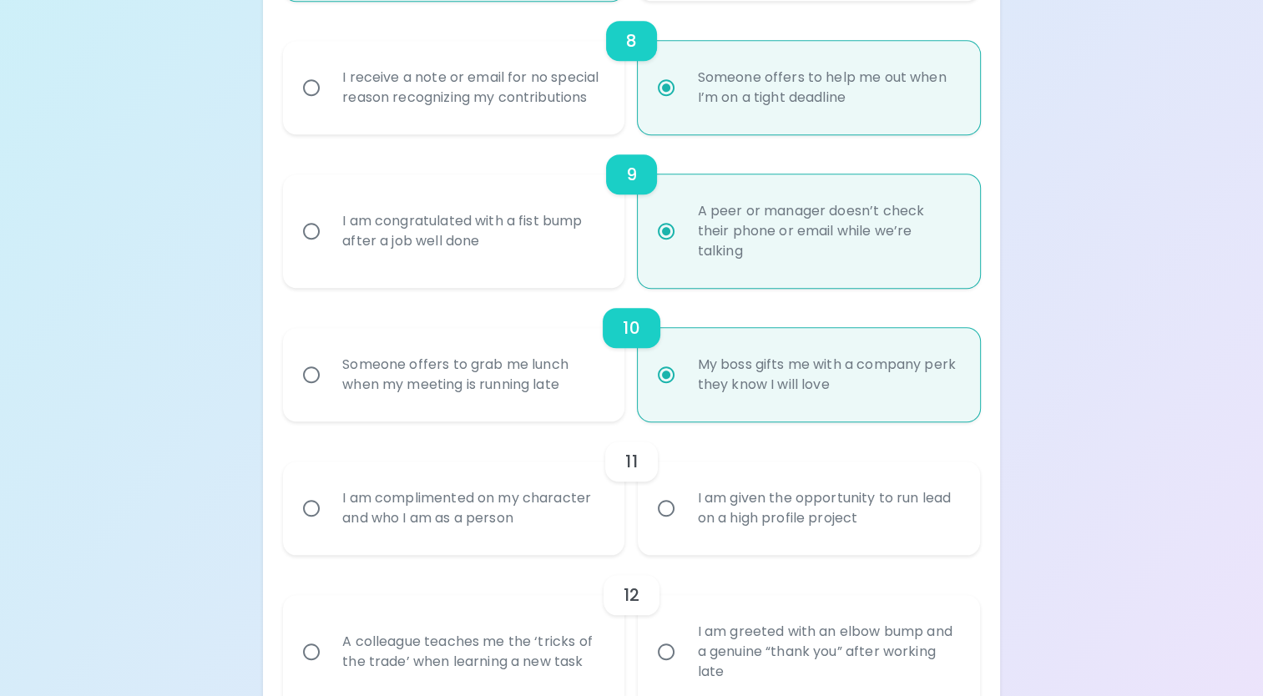
radio input "false"
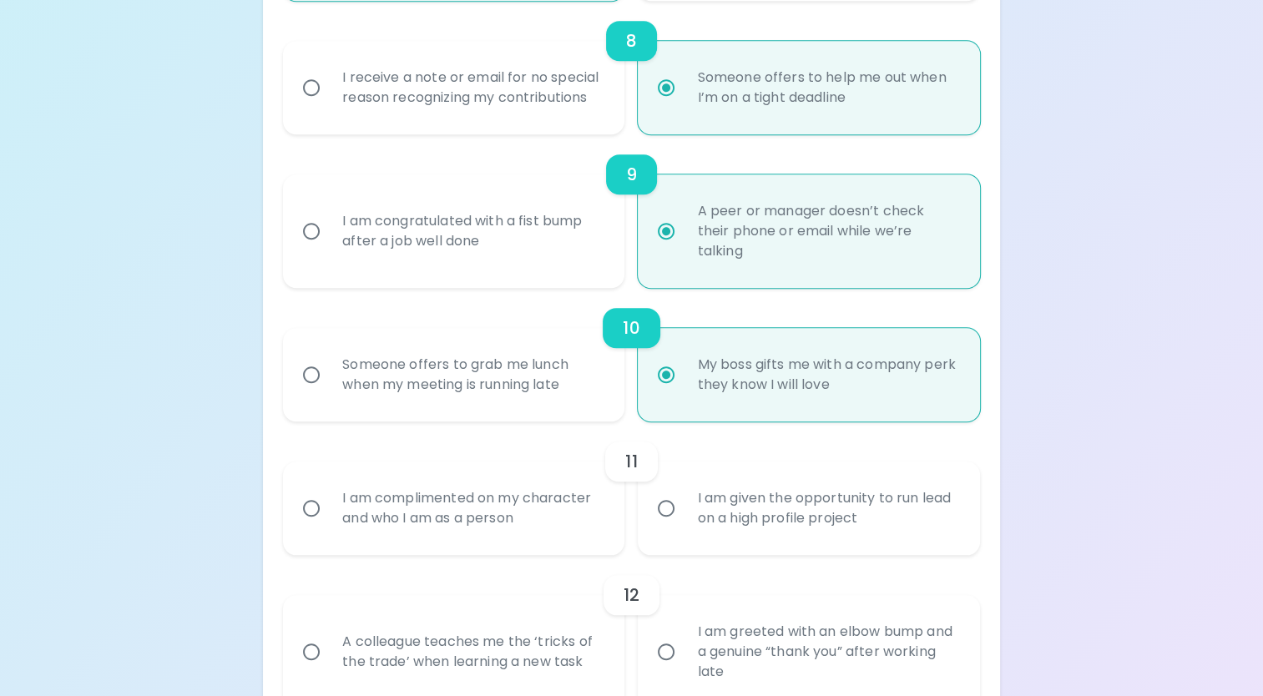
radio input "false"
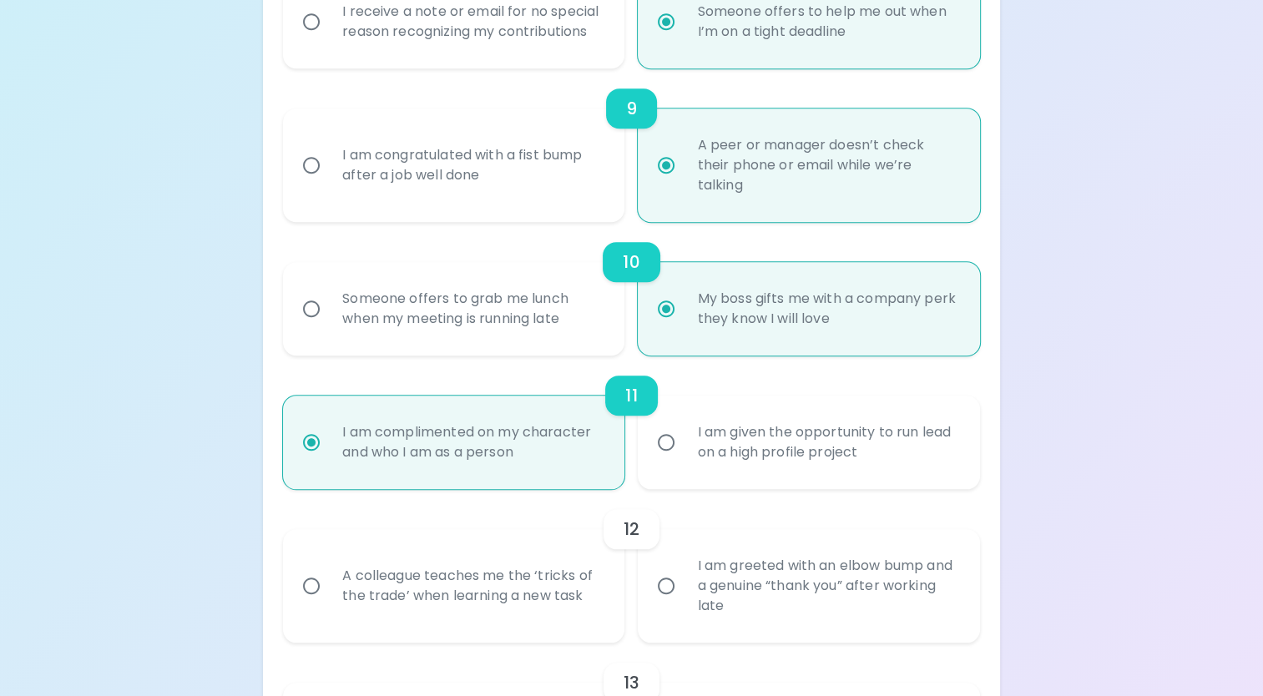
scroll to position [1568, 0]
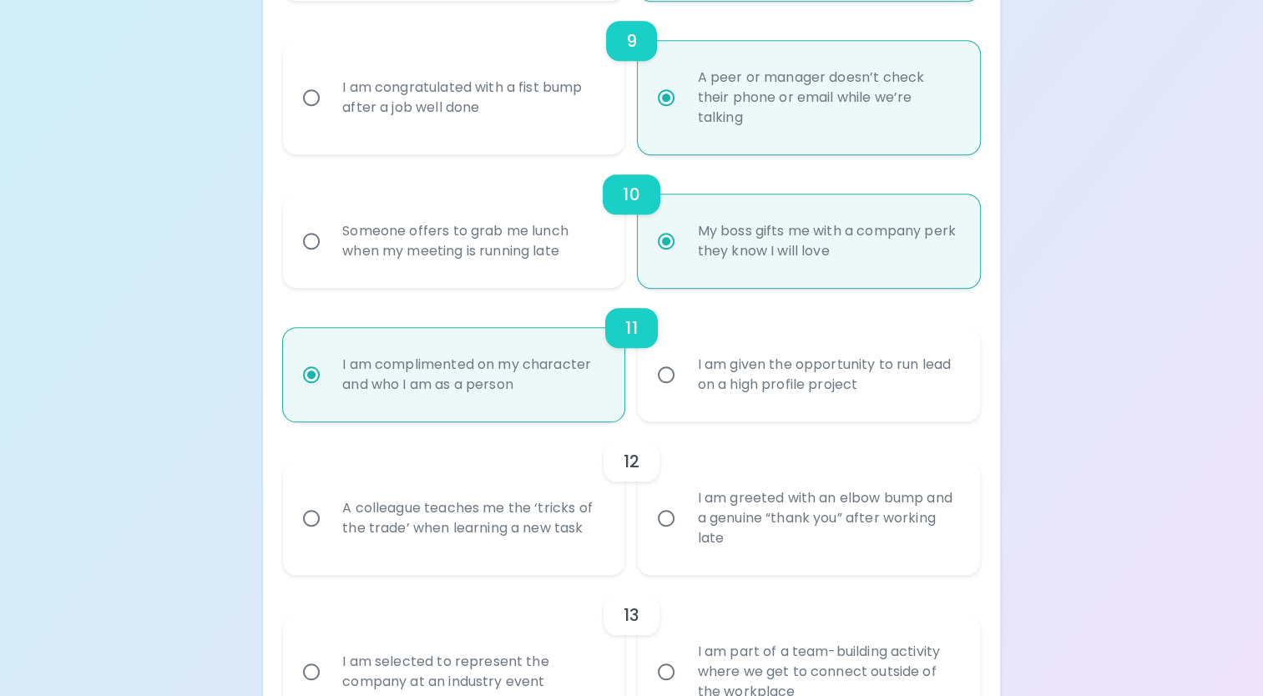
radio input "true"
click at [487, 509] on div "A colleague teaches me the ‘tricks of the trade’ when learning a new task" at bounding box center [472, 518] width 286 height 80
click at [329, 509] on input "A colleague teaches me the ‘tricks of the trade’ when learning a new task" at bounding box center [311, 518] width 35 height 35
radio input "false"
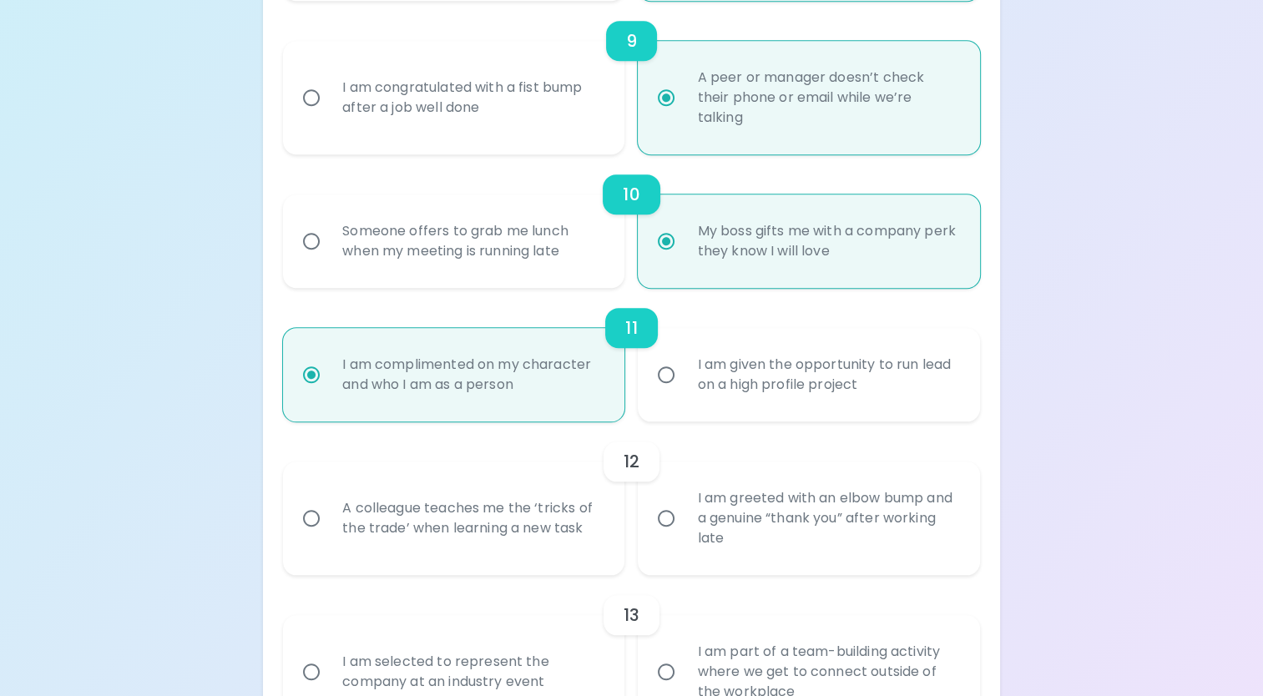
radio input "false"
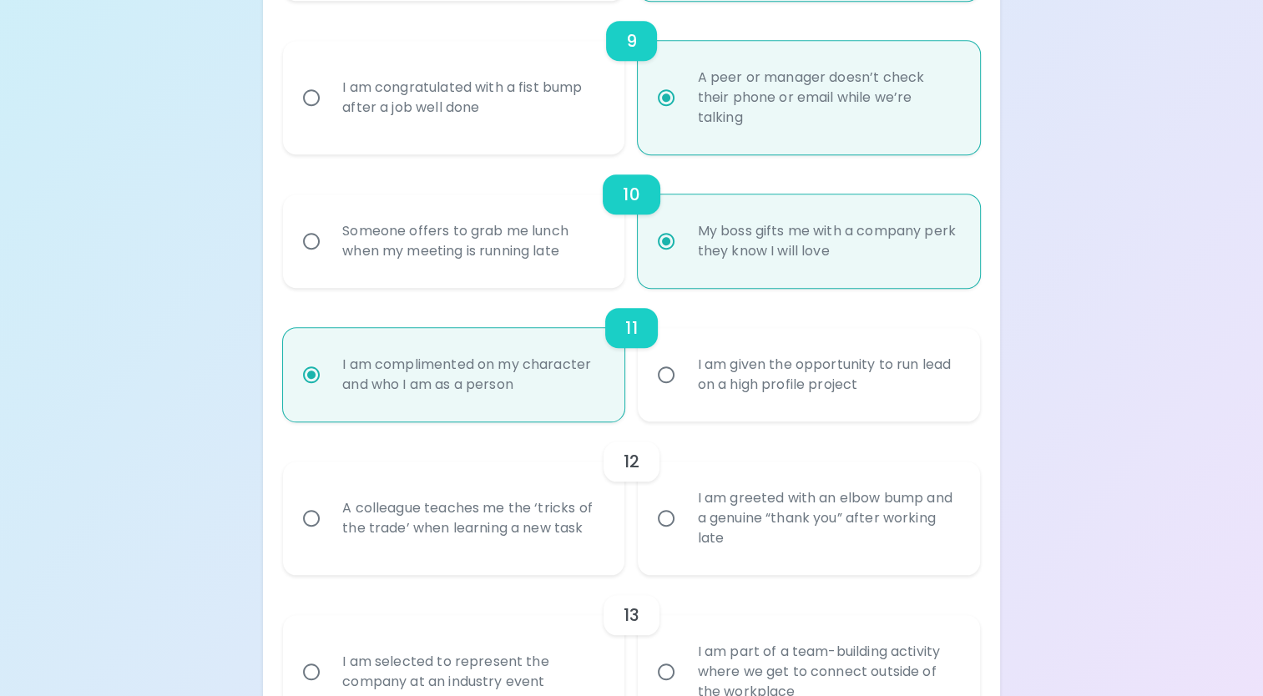
radio input "false"
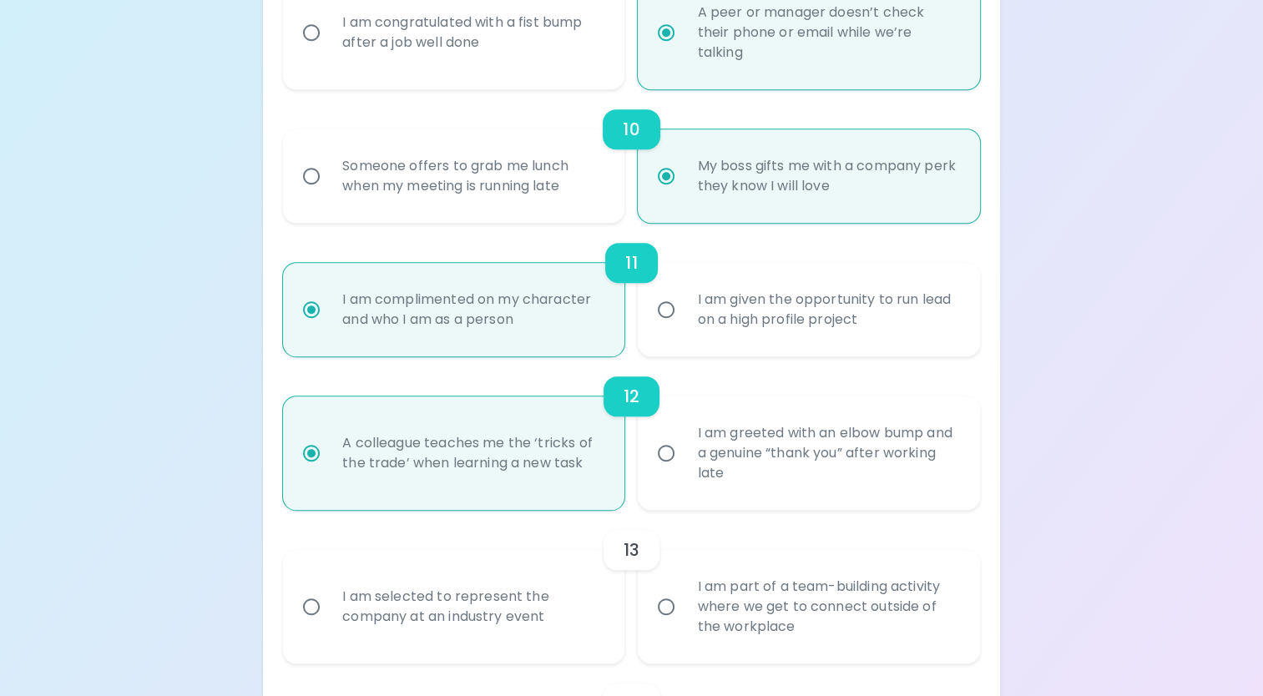
scroll to position [1701, 0]
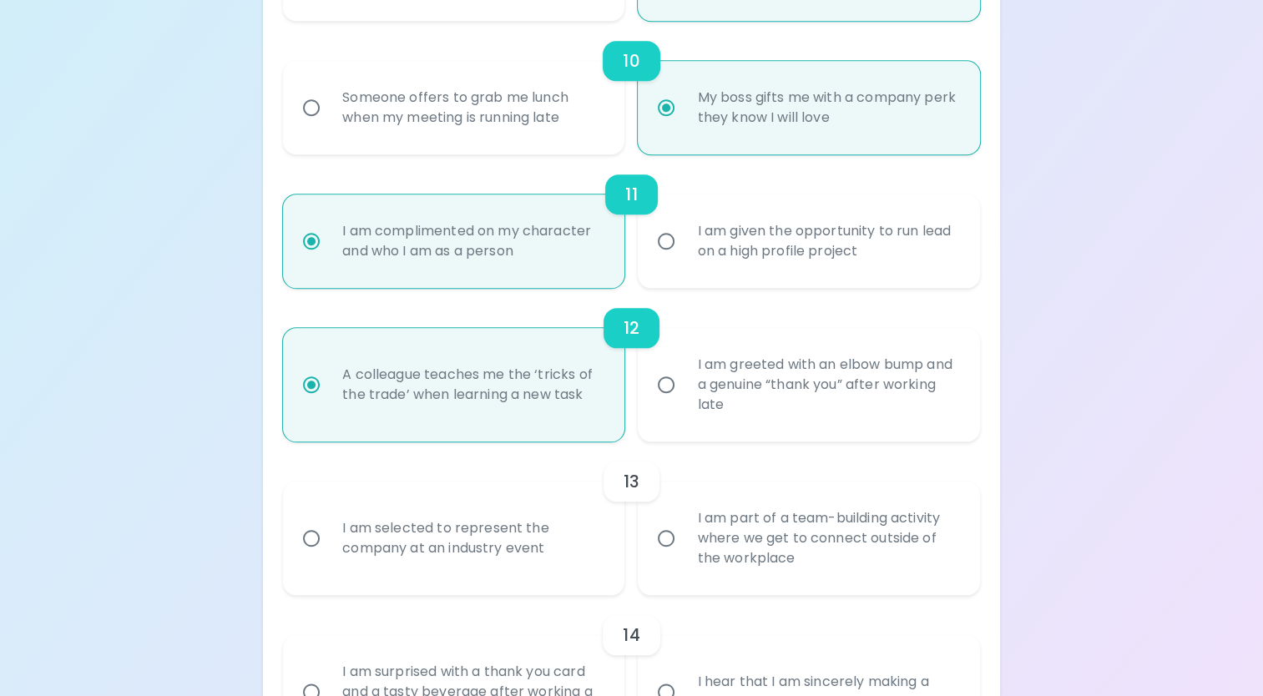
radio input "true"
click at [772, 520] on div "I am part of a team-building activity where we get to connect outside of the wo…" at bounding box center [827, 538] width 286 height 100
click at [684, 521] on input "I am part of a team-building activity where we get to connect outside of the wo…" at bounding box center [666, 538] width 35 height 35
radio input "false"
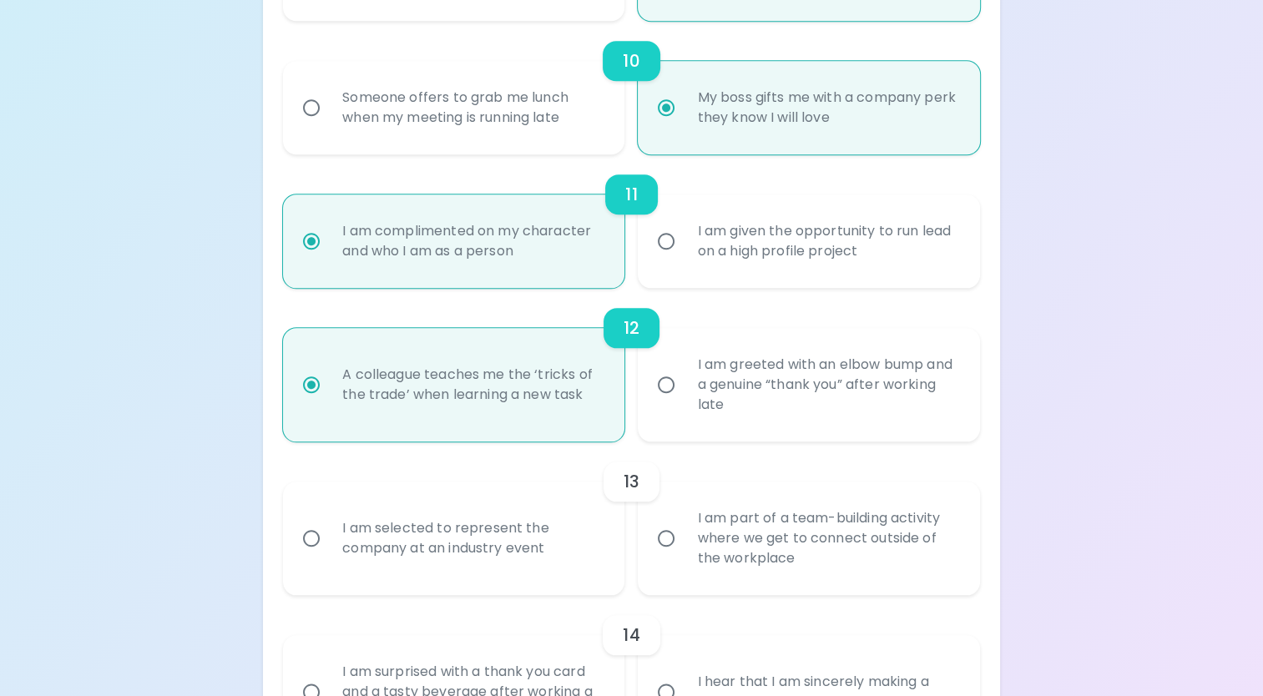
radio input "false"
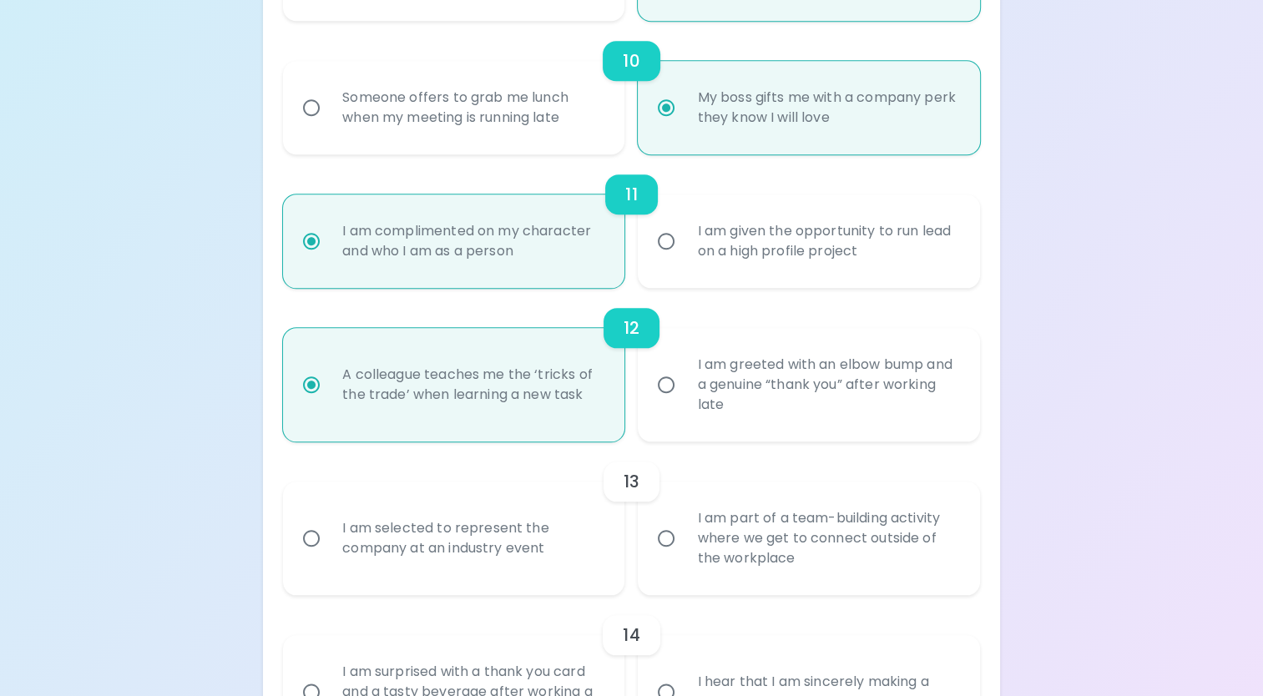
radio input "false"
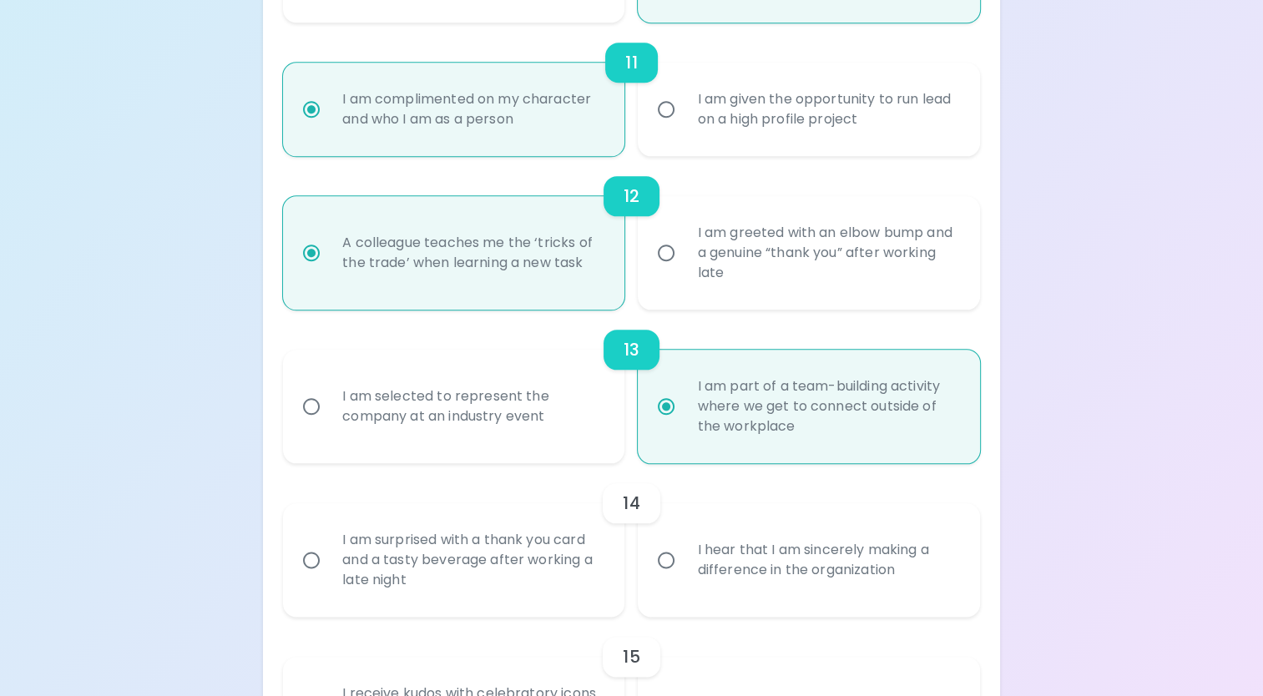
scroll to position [1835, 0]
radio input "true"
click at [576, 551] on div "I am surprised with a thank you card and a tasty beverage after working a late …" at bounding box center [472, 558] width 286 height 100
click at [329, 551] on input "I am surprised with a thank you card and a tasty beverage after working a late …" at bounding box center [311, 558] width 35 height 35
radio input "false"
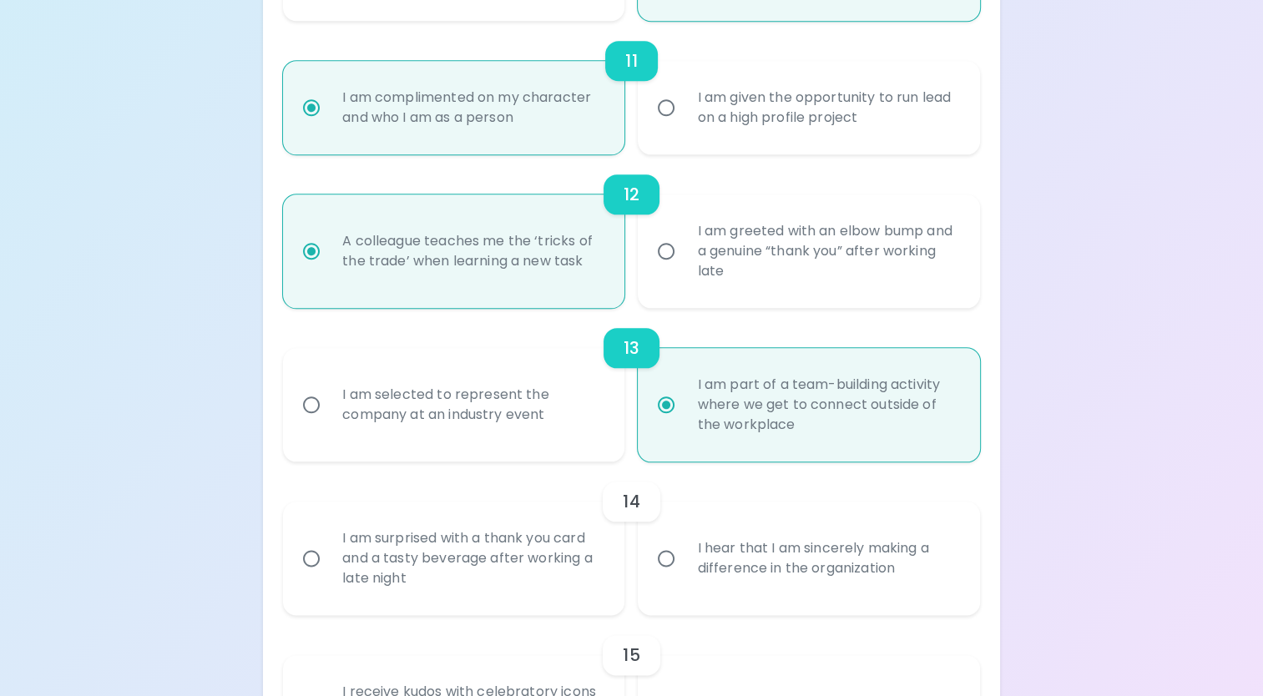
radio input "false"
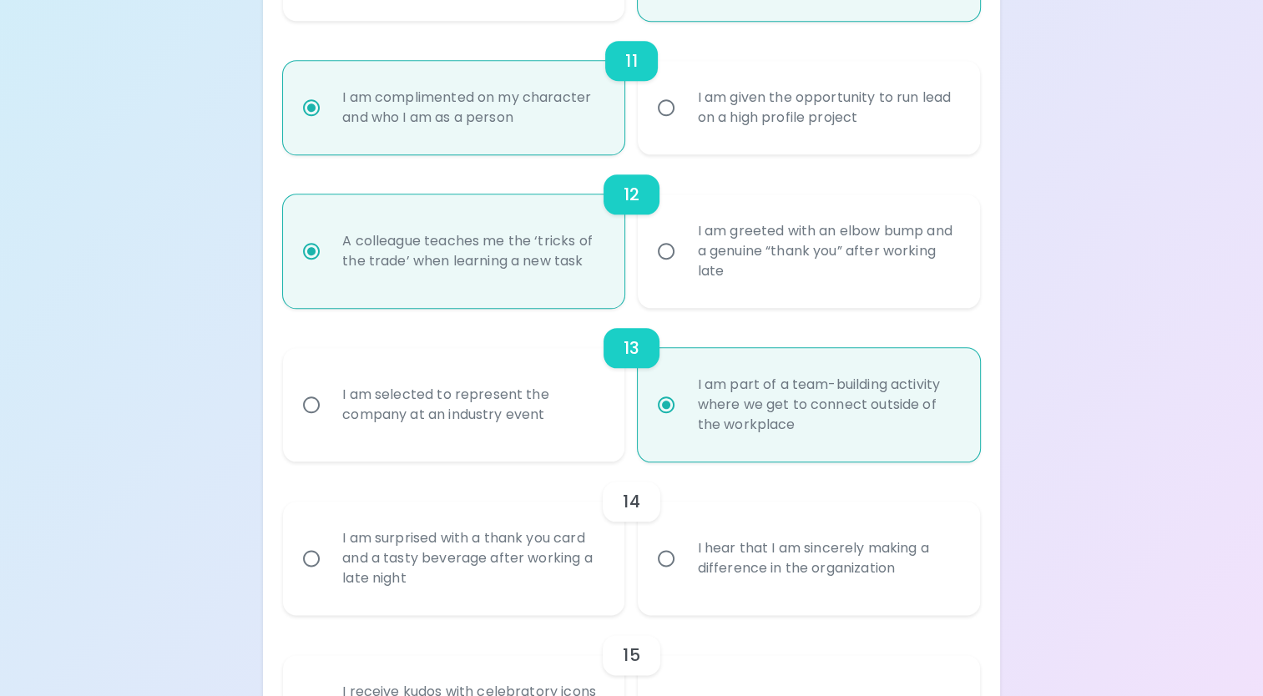
radio input "false"
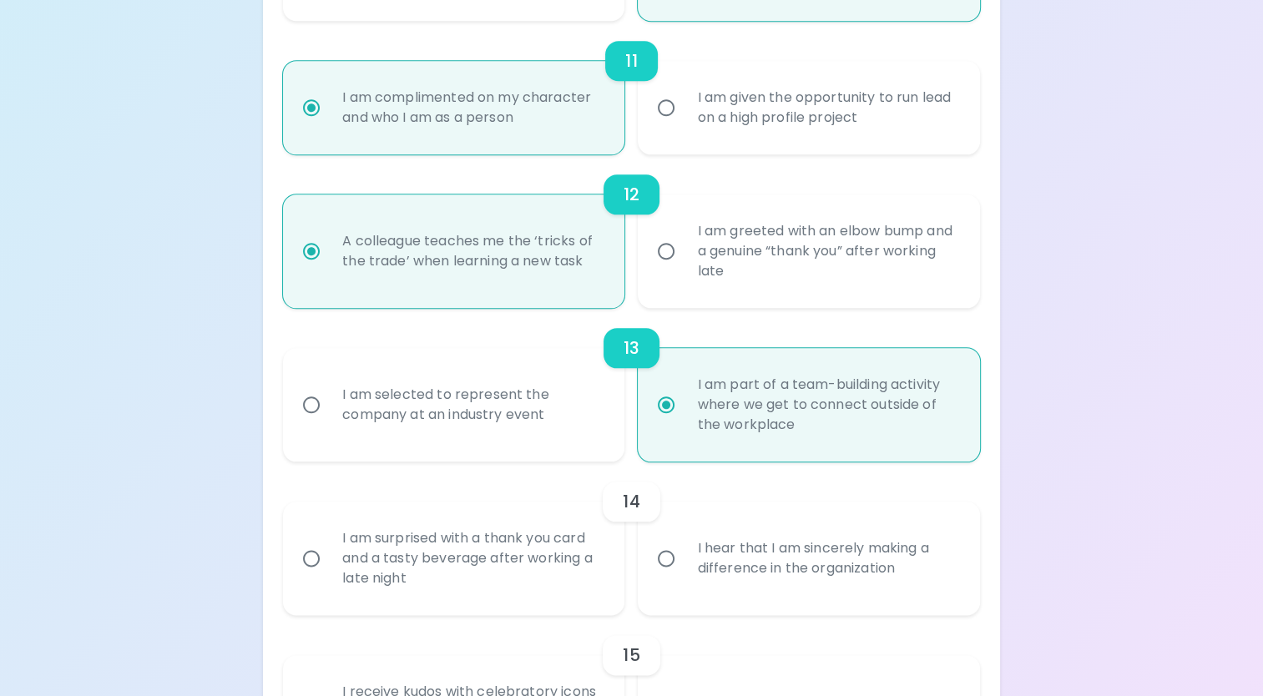
radio input "false"
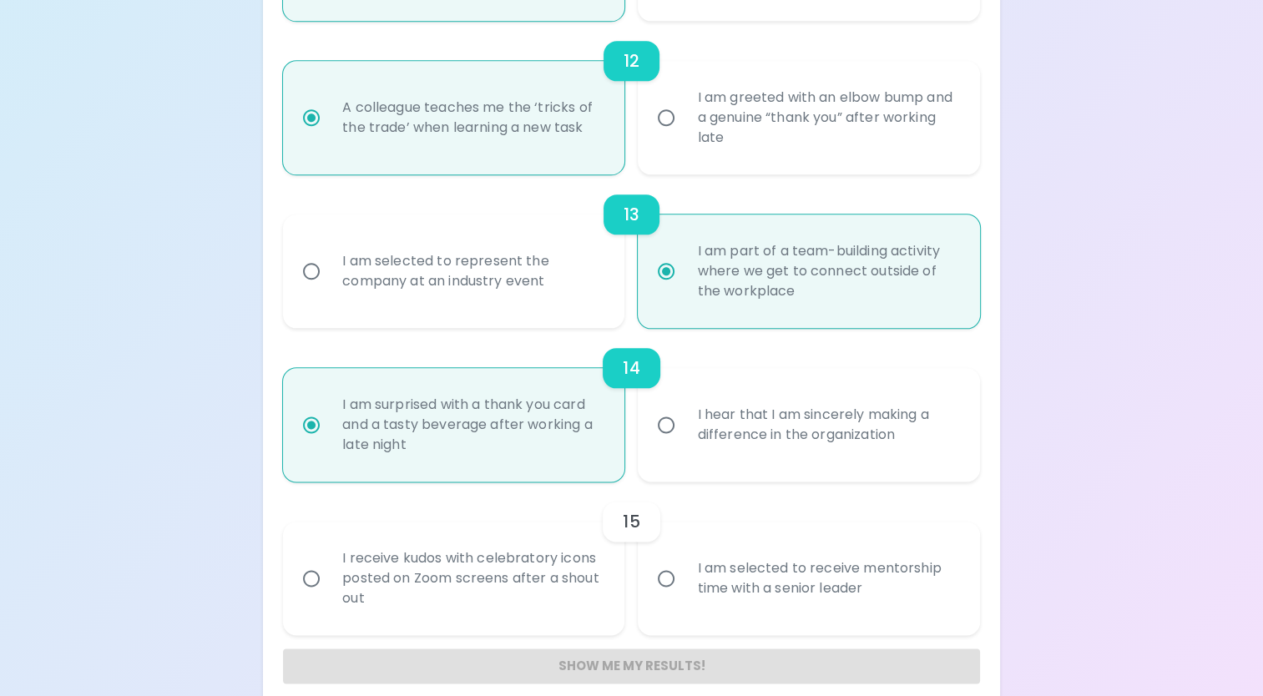
scroll to position [1988, 0]
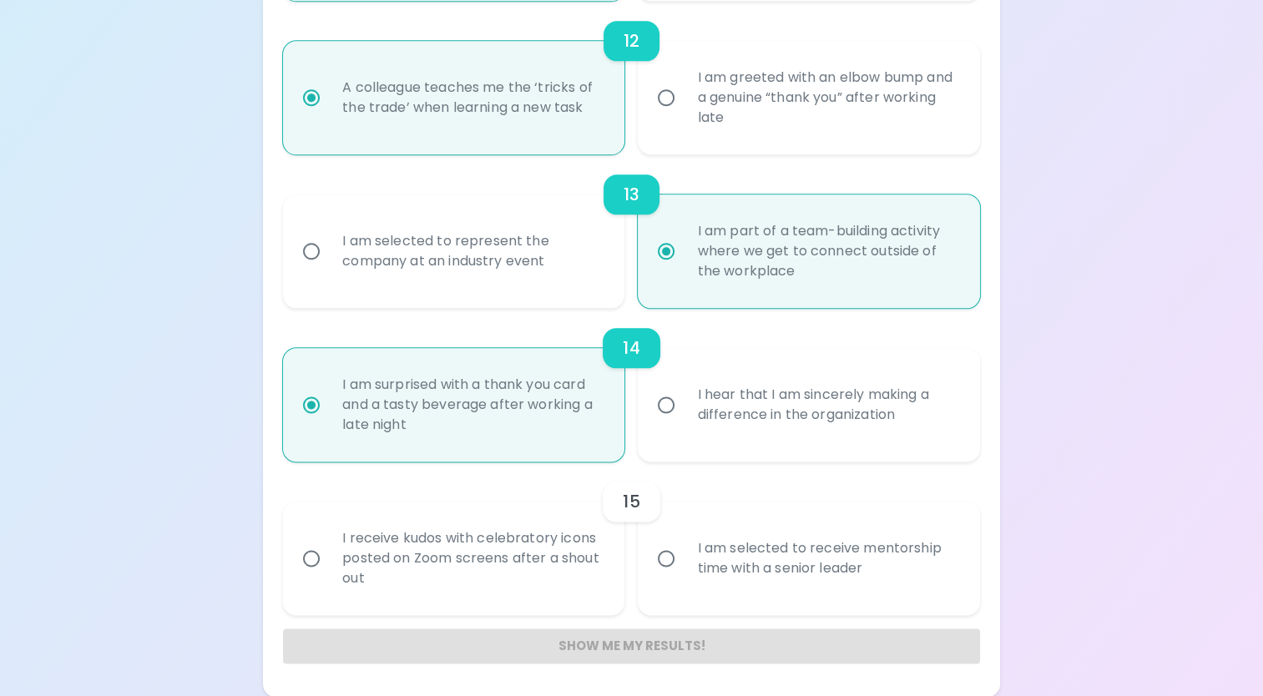
radio input "true"
click at [713, 573] on div "I am selected to receive mentorship time with a senior leader" at bounding box center [827, 558] width 286 height 80
click at [684, 573] on input "I am selected to receive mentorship time with a senior leader" at bounding box center [666, 558] width 35 height 35
radio input "false"
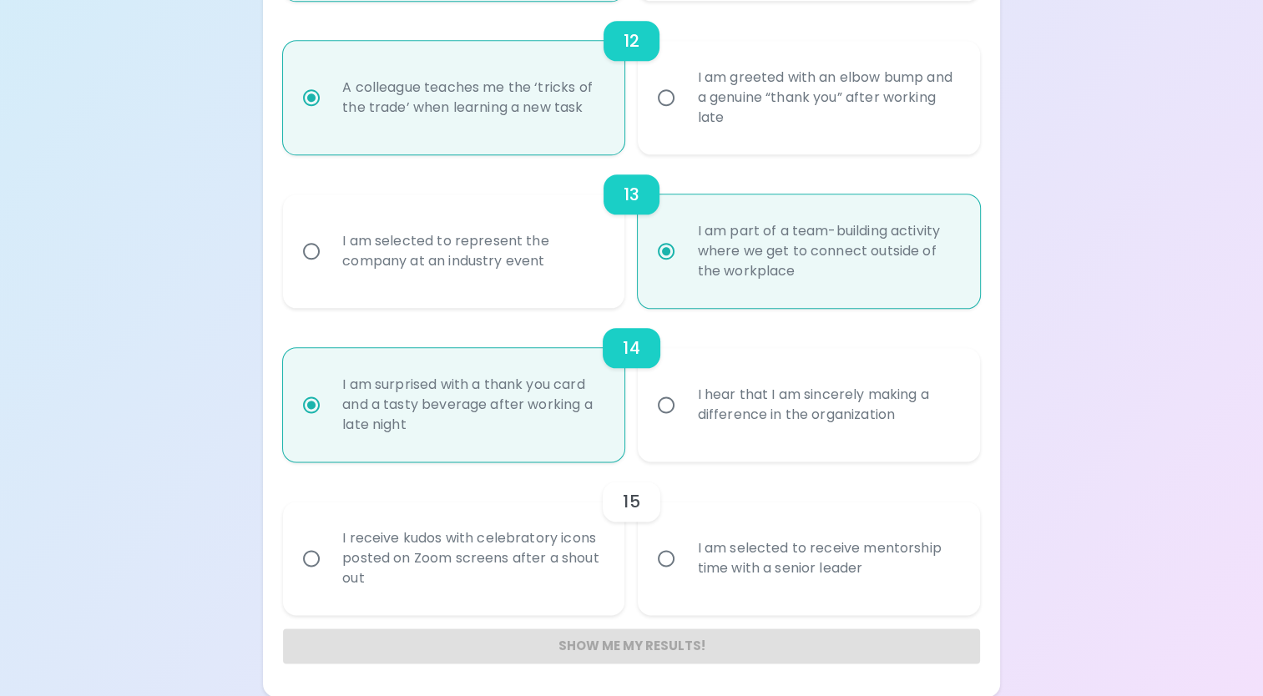
radio input "false"
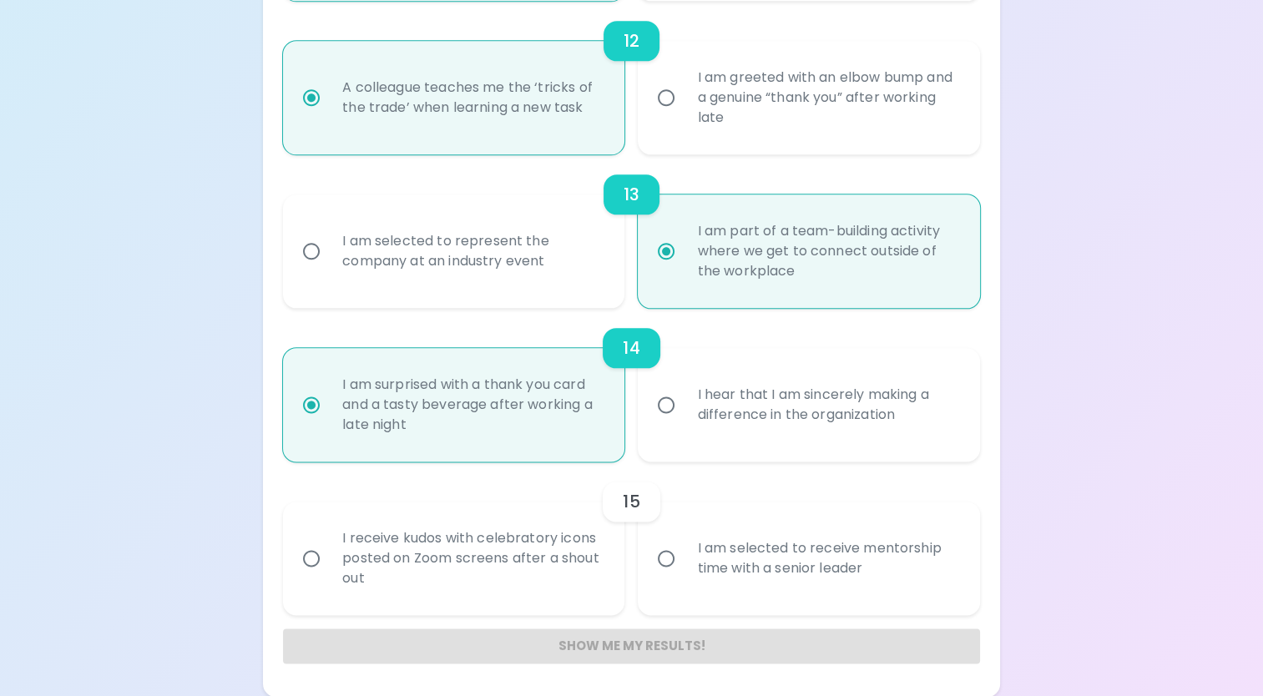
radio input "false"
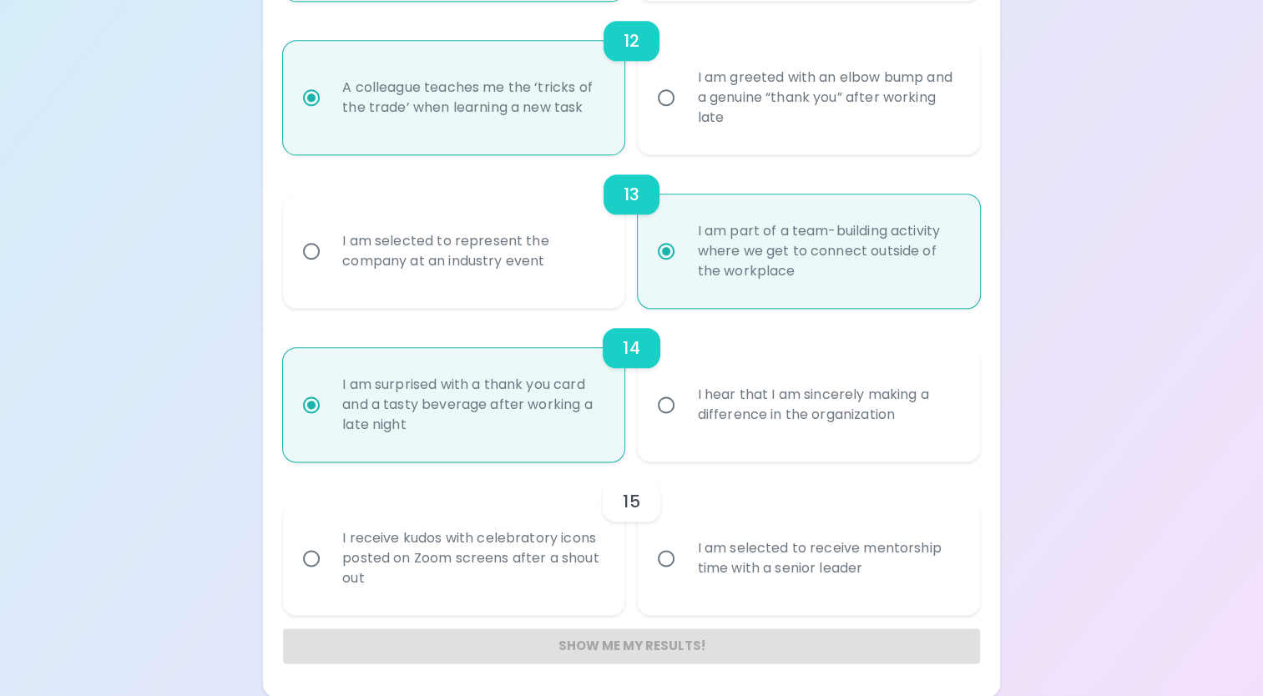
radio input "false"
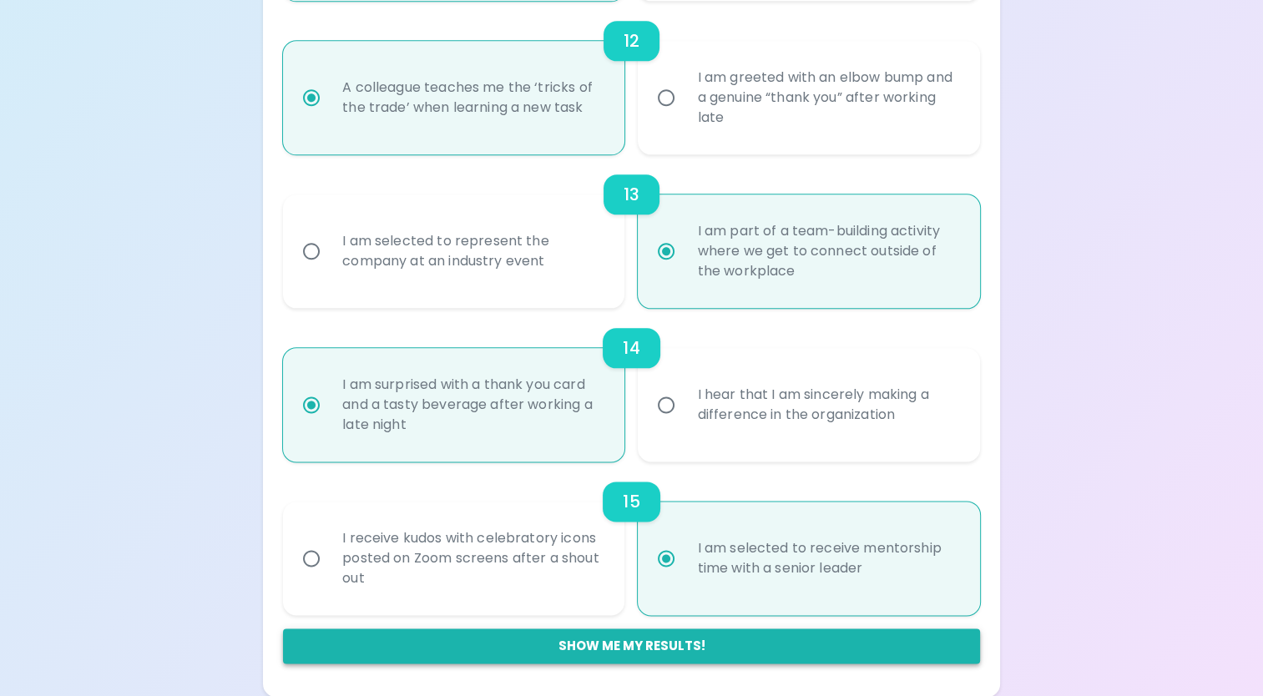
radio input "true"
click at [629, 640] on button "Show me my results!" at bounding box center [631, 646] width 697 height 35
radio input "false"
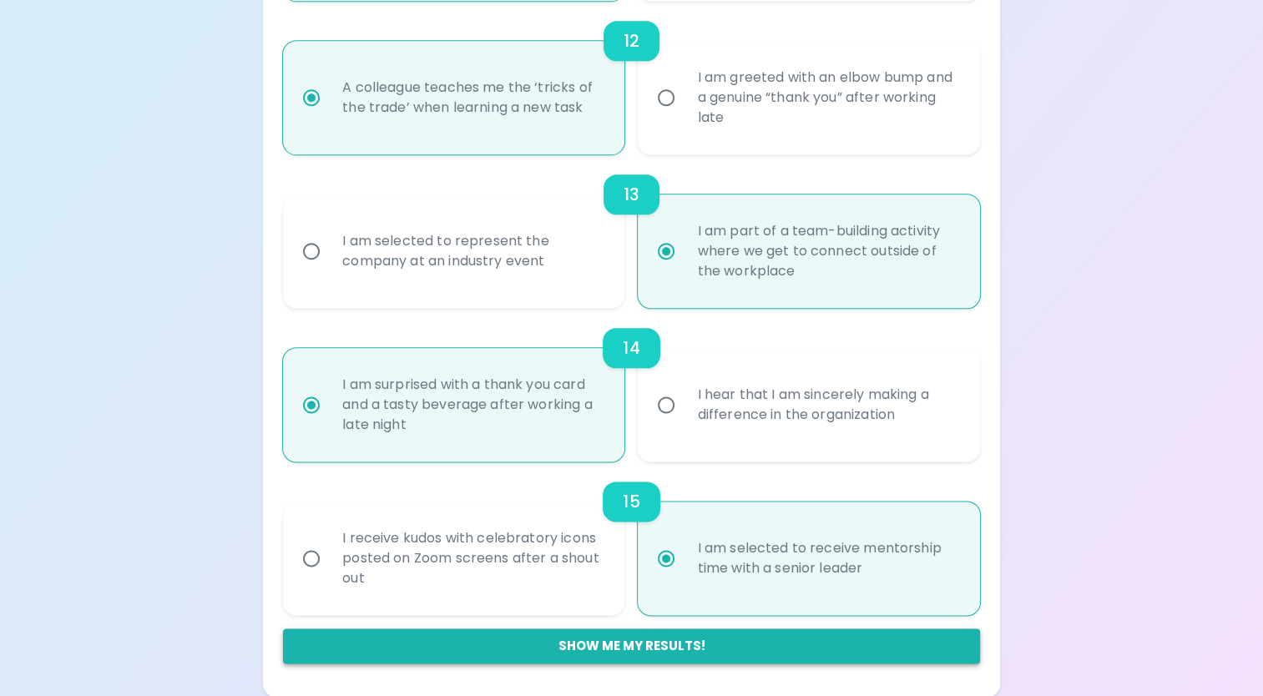
radio input "false"
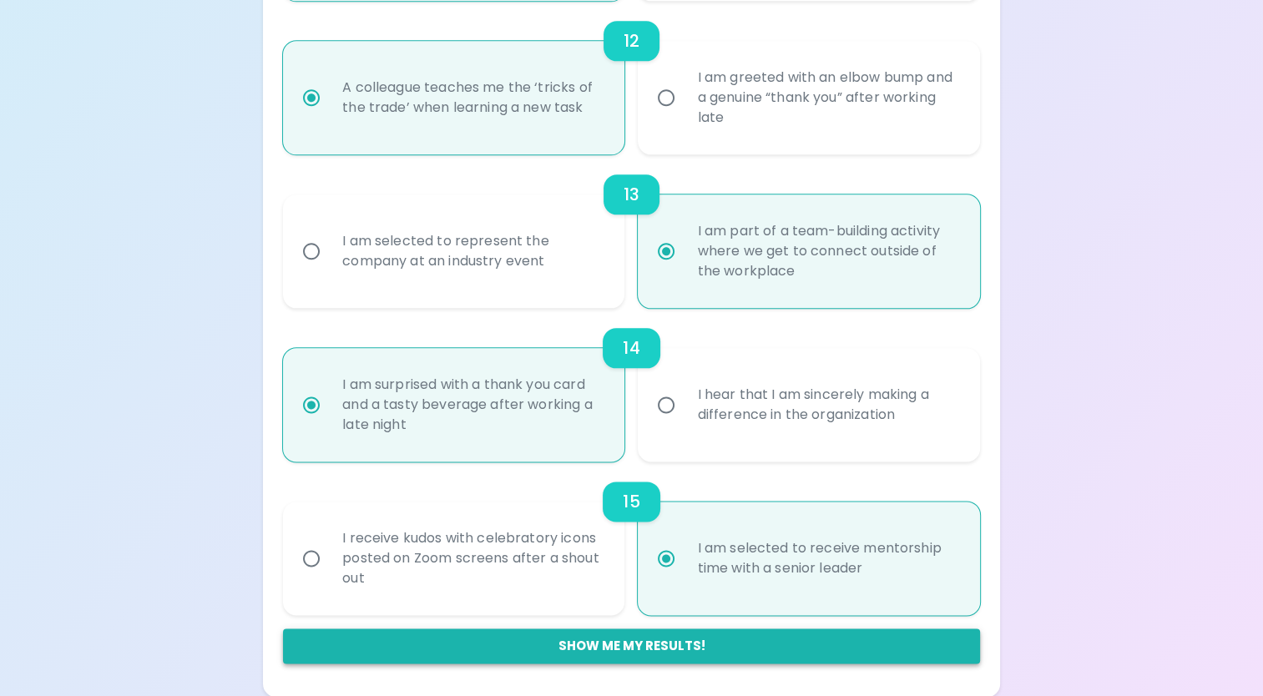
radio input "false"
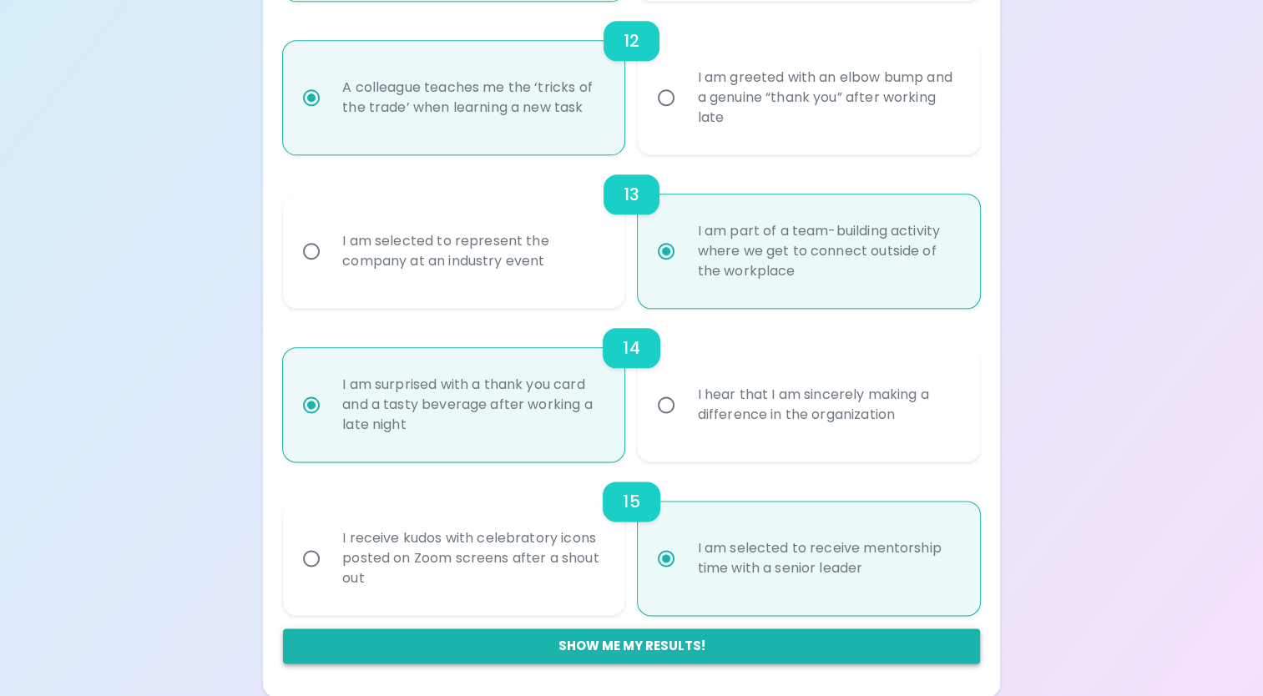
radio input "false"
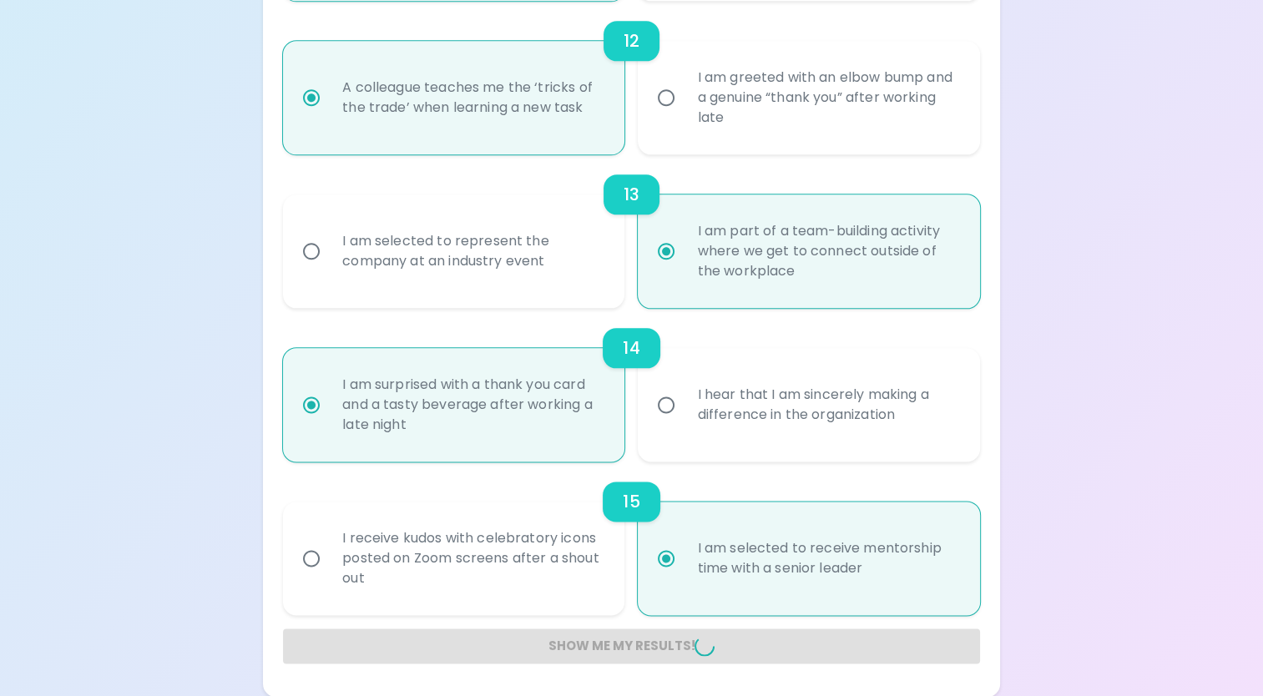
radio input "false"
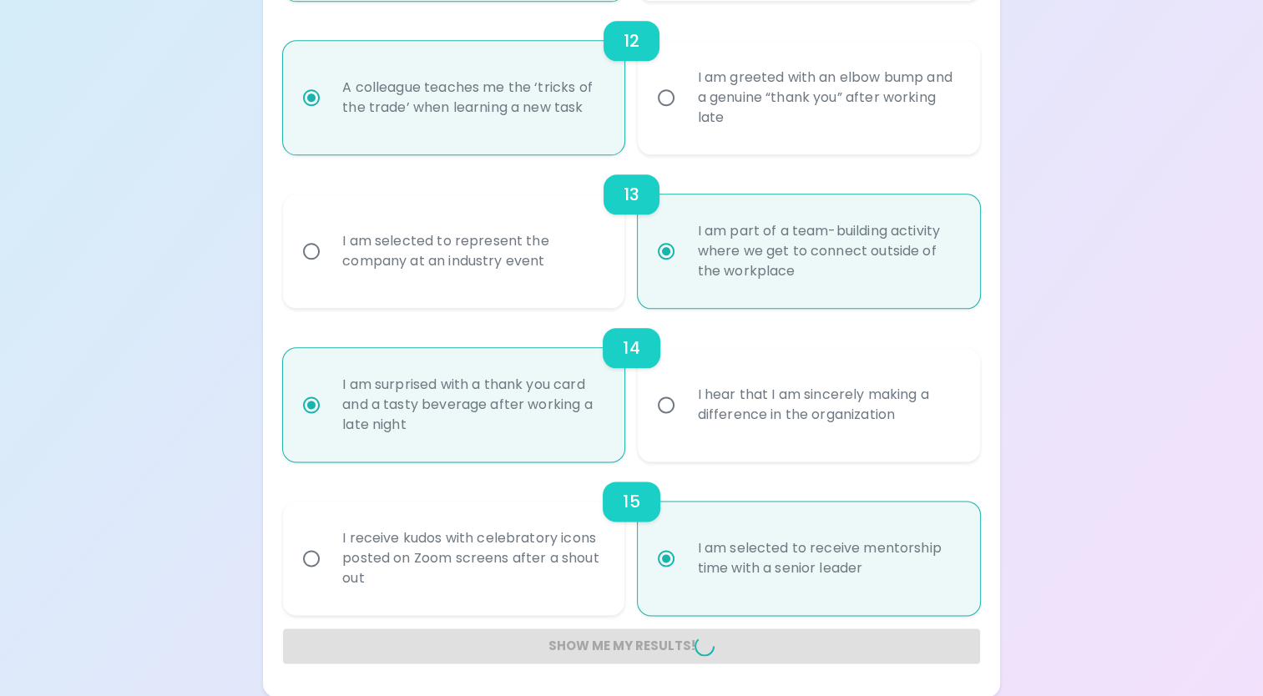
radio input "false"
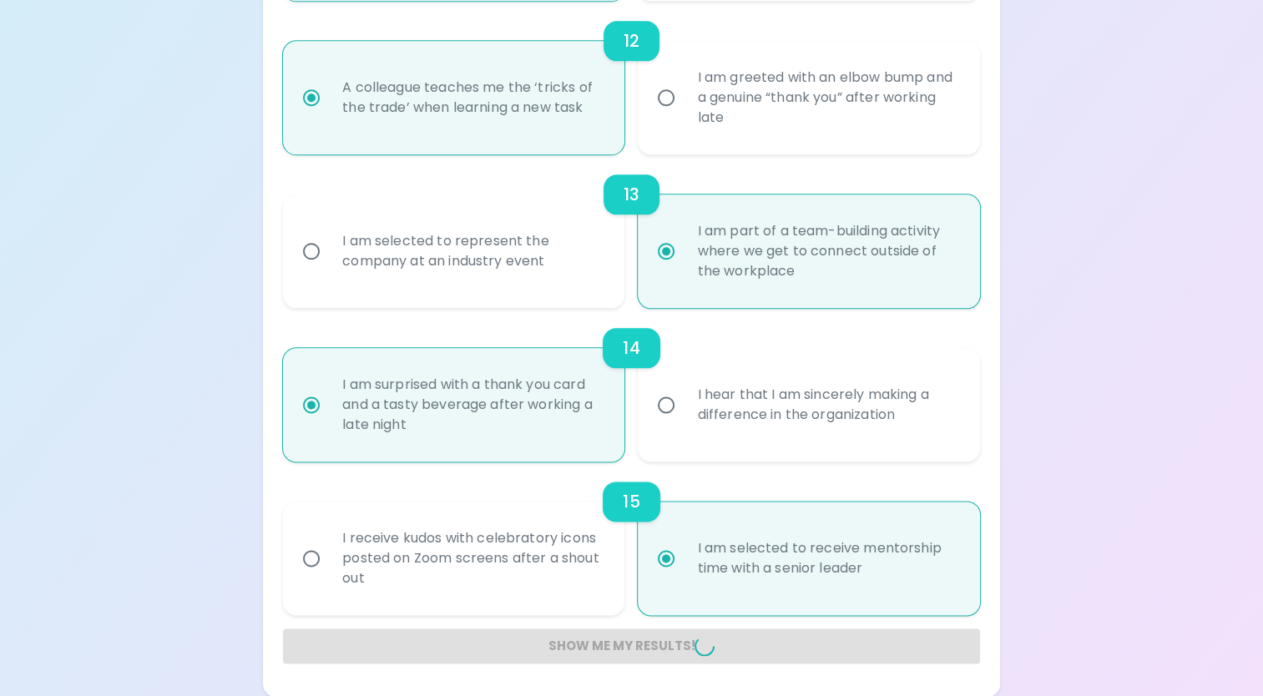
radio input "false"
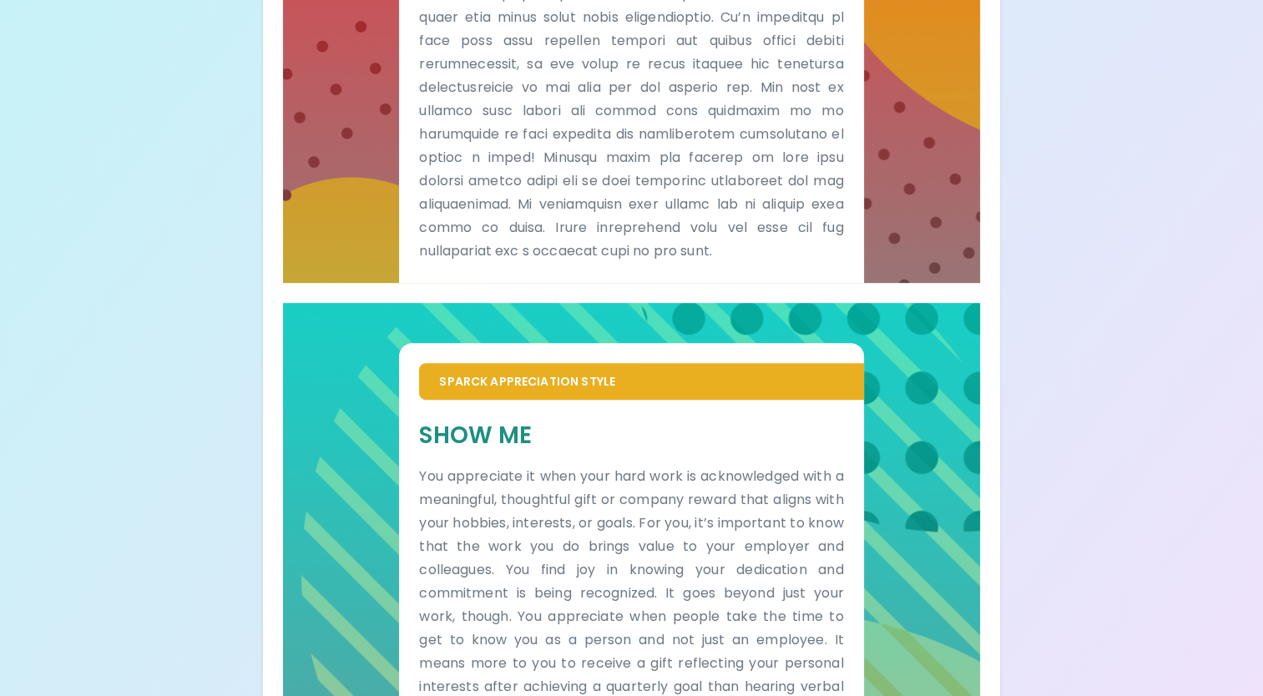
scroll to position [906, 0]
